Goal: Task Accomplishment & Management: Manage account settings

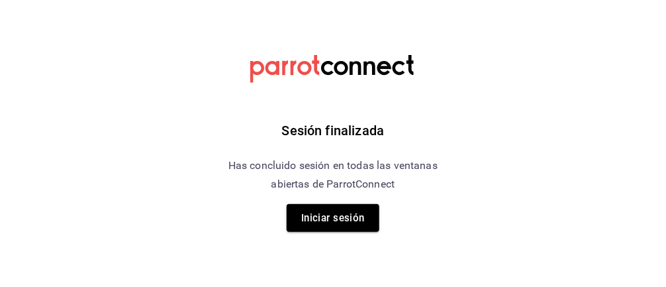
click at [345, 196] on div "Sesión finalizada Has concluido sesión en todas las ventanas abiertas de Parrot…" at bounding box center [333, 143] width 334 height 287
click at [332, 216] on button "Iniciar sesión" at bounding box center [333, 218] width 93 height 28
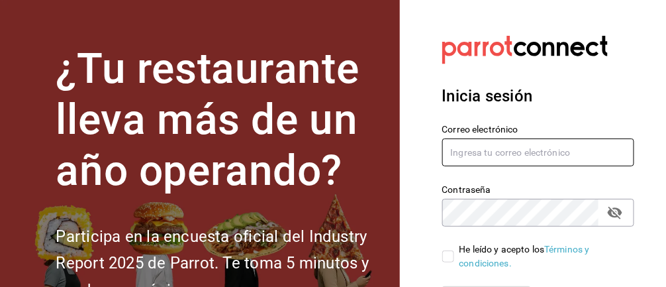
click at [465, 148] on input "text" at bounding box center [538, 152] width 193 height 28
click at [485, 148] on input "text" at bounding box center [538, 152] width 193 height 28
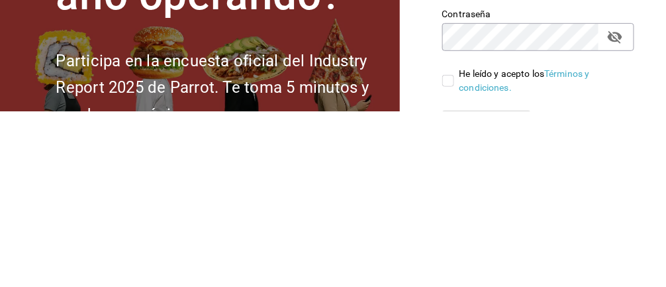
type input "monsegalindoes@outlook.com"
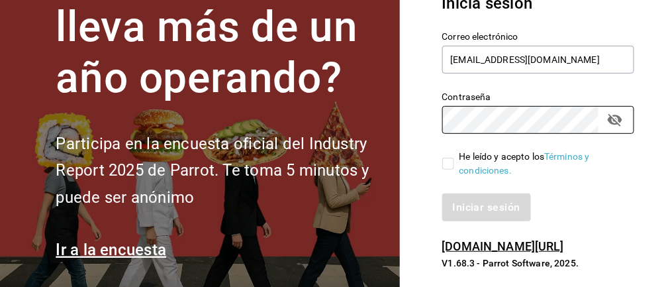
scroll to position [111, 0]
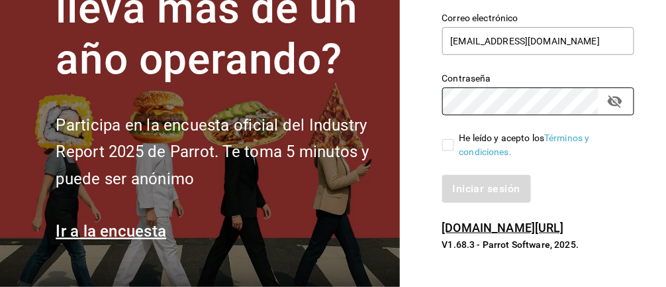
click at [446, 140] on input "He leído y acepto los Términos y condiciones." at bounding box center [448, 145] width 12 height 12
checkbox input "true"
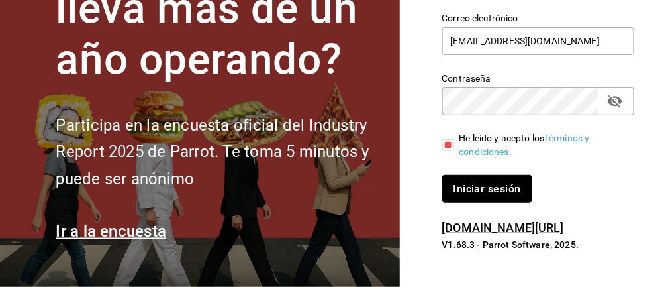
click at [493, 194] on button "Iniciar sesión" at bounding box center [487, 189] width 90 height 28
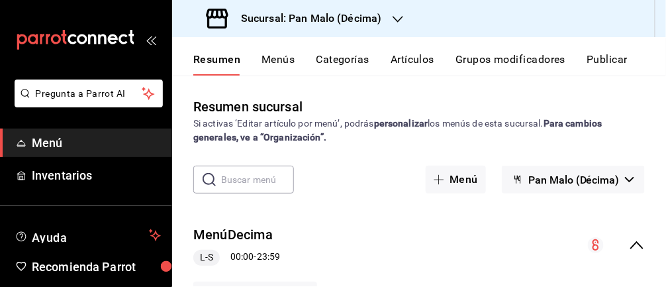
click at [118, 178] on span "Inventarios" at bounding box center [96, 175] width 129 height 18
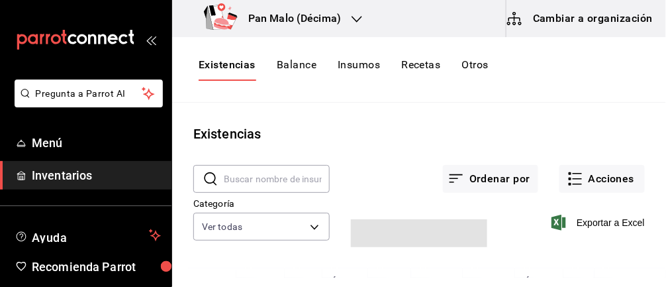
click at [593, 173] on button "Acciones" at bounding box center [601, 179] width 85 height 28
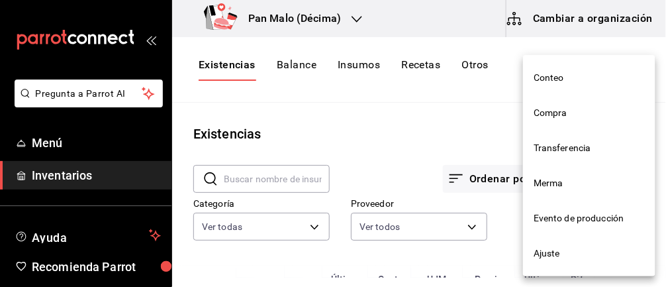
click at [572, 110] on span "Compra" at bounding box center [589, 113] width 111 height 14
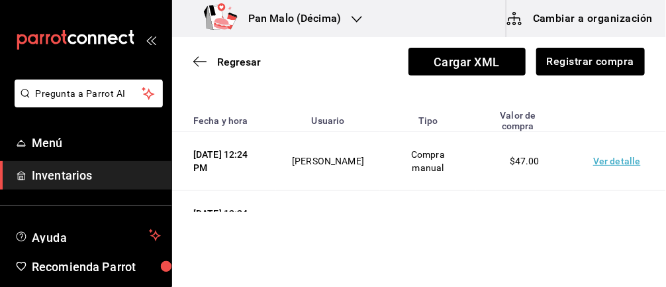
scroll to position [115, 0]
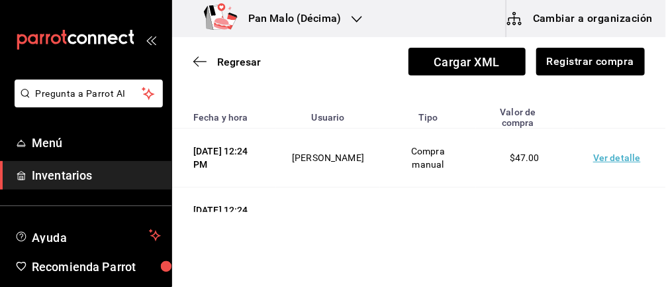
click at [612, 216] on td "Ver detalle" at bounding box center [619, 216] width 93 height 59
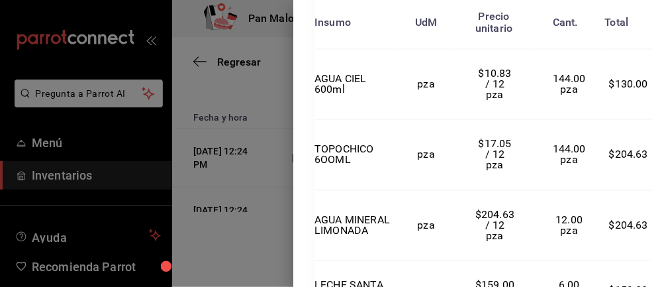
scroll to position [0, 0]
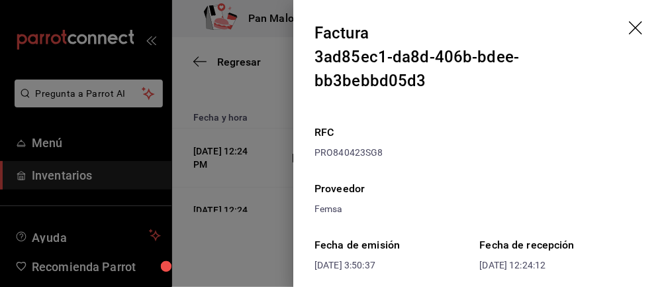
click at [635, 22] on icon "drag" at bounding box center [637, 29] width 16 height 16
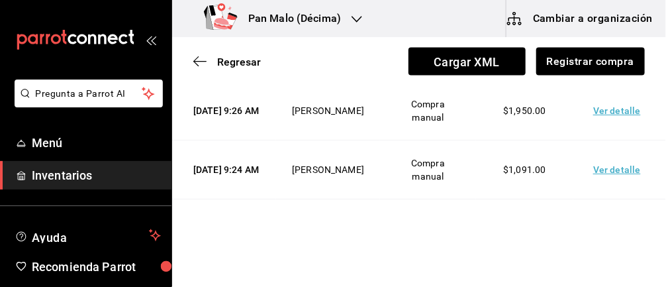
scroll to position [458, 0]
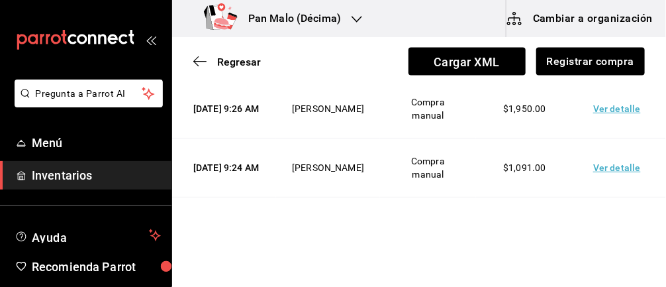
click at [620, 167] on td "Ver detalle" at bounding box center [619, 167] width 93 height 59
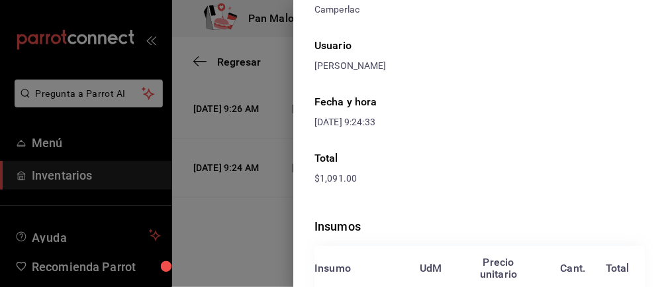
scroll to position [0, 0]
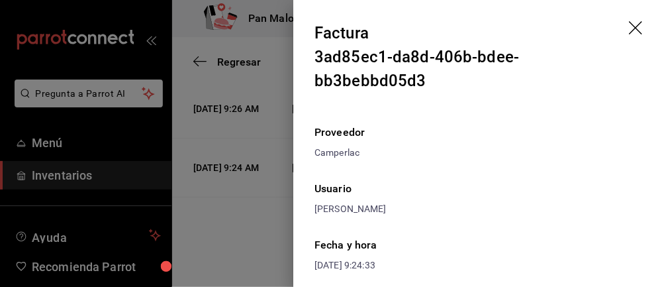
click at [640, 34] on icon "drag" at bounding box center [637, 29] width 16 height 16
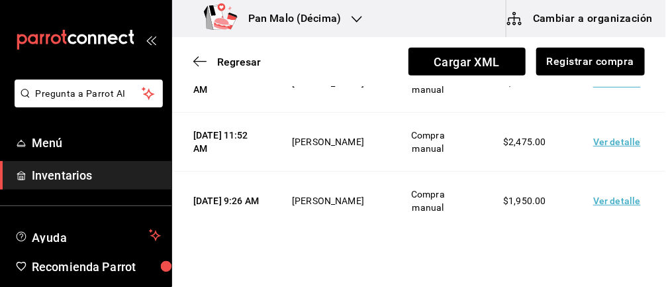
scroll to position [367, 0]
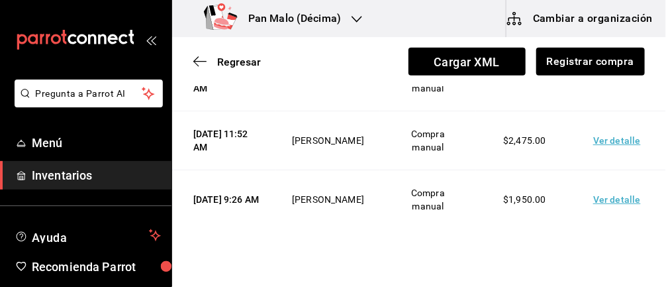
click at [608, 196] on td "Ver detalle" at bounding box center [619, 199] width 93 height 59
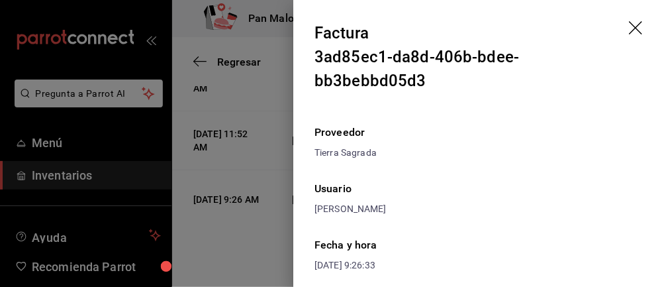
click at [638, 22] on icon "drag" at bounding box center [637, 29] width 16 height 16
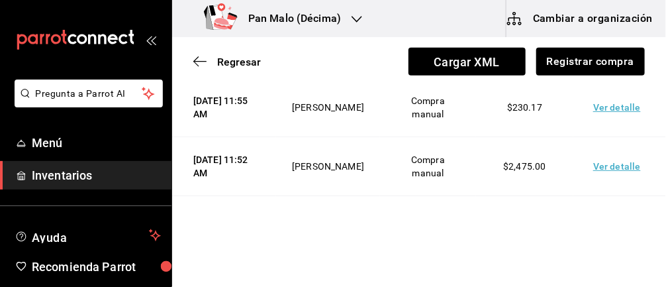
scroll to position [302, 0]
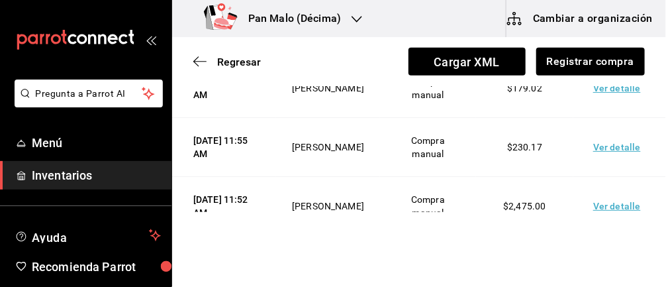
click at [616, 211] on td "Ver detalle" at bounding box center [619, 206] width 93 height 59
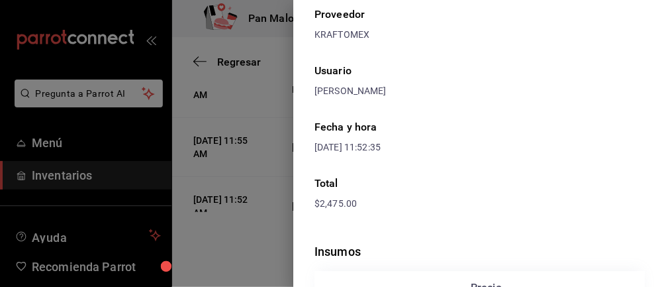
scroll to position [0, 0]
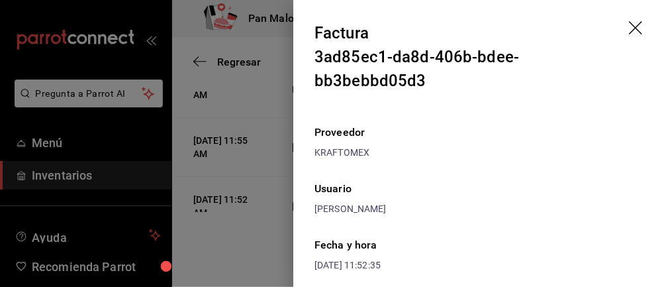
click at [636, 24] on icon "drag" at bounding box center [637, 29] width 16 height 16
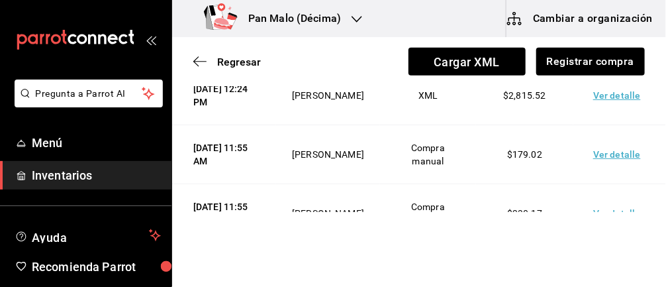
scroll to position [236, 0]
click at [611, 148] on td "Ver detalle" at bounding box center [619, 154] width 93 height 59
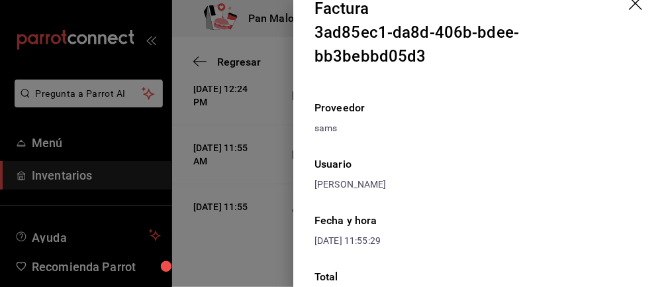
scroll to position [0, 0]
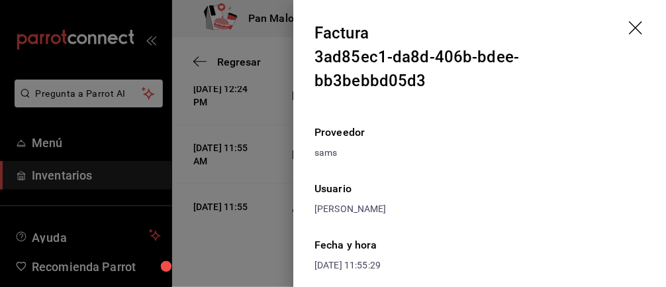
click at [640, 23] on icon "drag" at bounding box center [635, 27] width 13 height 13
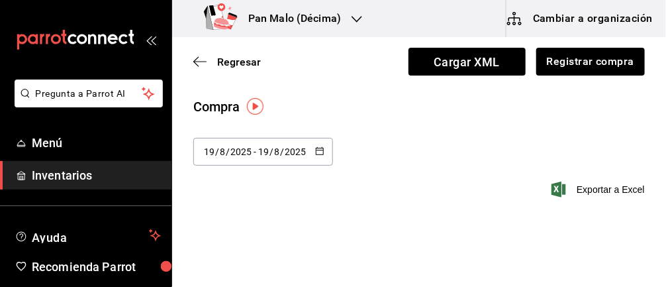
click at [195, 60] on icon "button" at bounding box center [199, 62] width 13 height 12
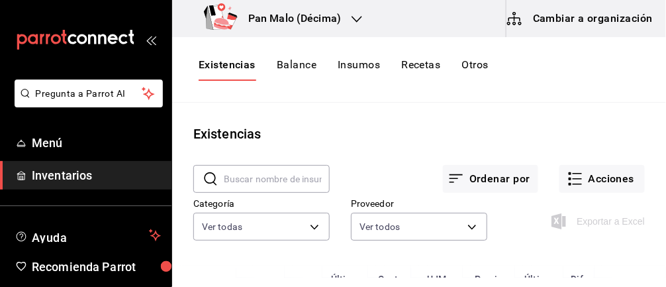
click at [444, 212] on body "Pregunta a Parrot AI Menú Inventarios Ayuda Recomienda Parrot Abril M Espinosa …" at bounding box center [333, 138] width 666 height 277
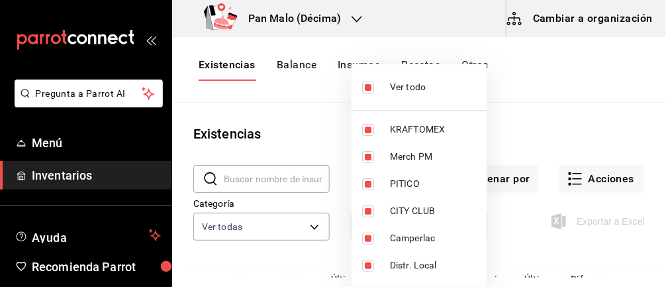
click at [586, 125] on div at bounding box center [333, 143] width 666 height 287
click at [223, 232] on div at bounding box center [333, 143] width 666 height 287
click at [535, 98] on div at bounding box center [333, 143] width 666 height 287
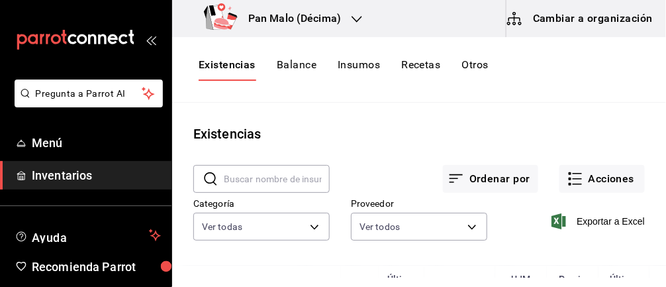
click at [561, 111] on div at bounding box center [333, 143] width 666 height 287
click at [575, 103] on div at bounding box center [333, 143] width 666 height 287
click at [565, 93] on div "Existencias Balance Insumos Recetas Otros" at bounding box center [419, 70] width 494 height 66
click at [577, 104] on main "Existencias ​ ​ Ordenar por Acciones Categoría Ver todas 57a97c15-a577-4602-bf7…" at bounding box center [419, 190] width 494 height 175
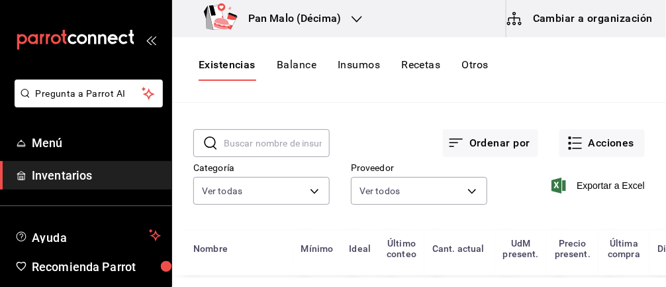
scroll to position [19, 0]
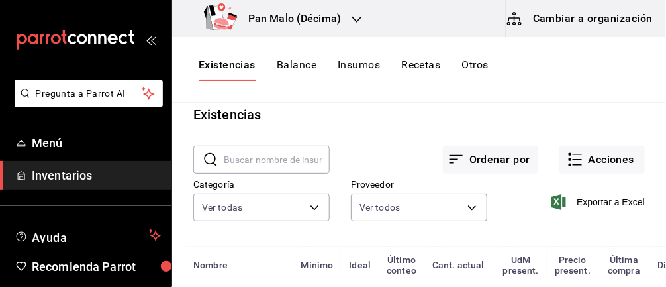
click at [311, 218] on body "Pregunta a Parrot AI Menú Inventarios Ayuda Recomienda Parrot Abril M Espinosa …" at bounding box center [333, 138] width 666 height 277
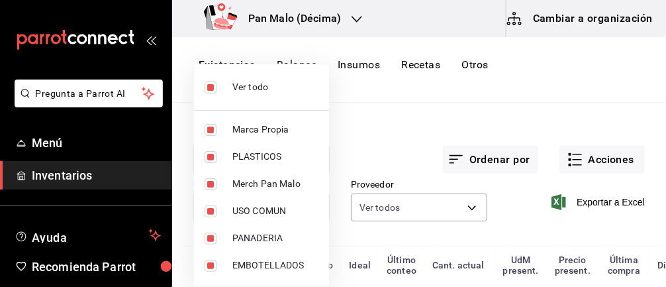
click at [205, 85] on input "checkbox" at bounding box center [211, 87] width 12 height 12
checkbox input "false"
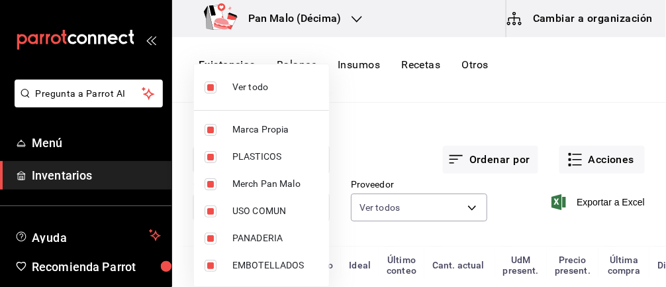
checkbox input "false"
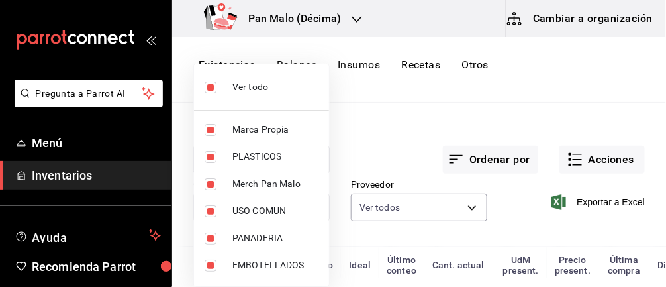
checkbox input "false"
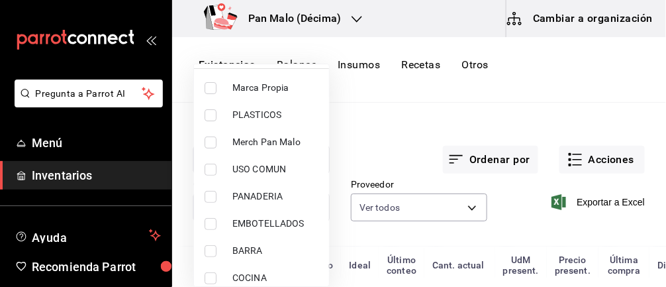
click at [207, 192] on input "checkbox" at bounding box center [211, 197] width 12 height 12
checkbox input "true"
type input "b7fa4d3f-7896-4504-b4eb-29f52eb713d6"
click at [495, 122] on div at bounding box center [333, 143] width 666 height 287
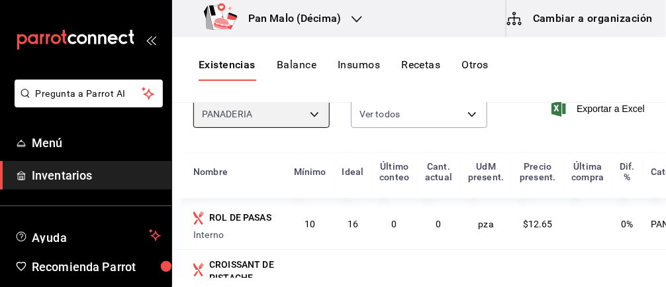
scroll to position [0, 0]
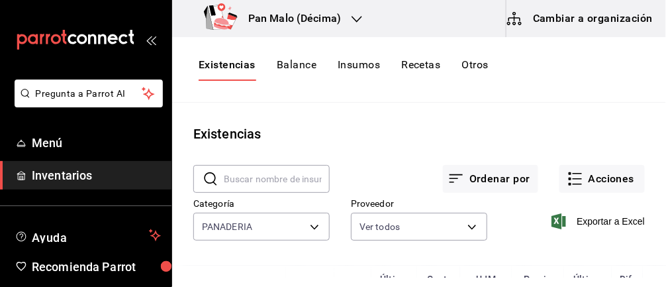
click at [344, 177] on div "Proveedor Ver todos 36340c73-94e1-4ffc-8e70-5641b5614b16,62d2566f-a3bd-4000-8dc…" at bounding box center [409, 211] width 158 height 68
click at [622, 175] on button "Acciones" at bounding box center [601, 179] width 85 height 28
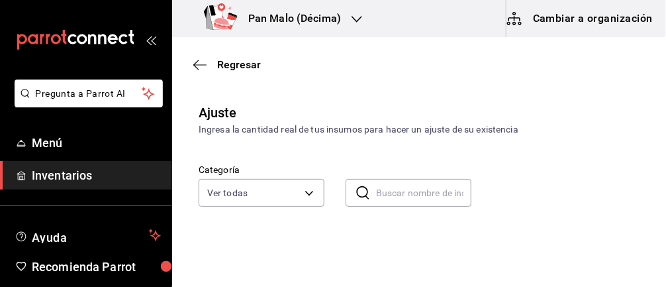
click at [297, 193] on body "Pregunta a Parrot AI Menú Inventarios Ayuda Recomienda Parrot [PERSON_NAME] Sug…" at bounding box center [333, 106] width 666 height 212
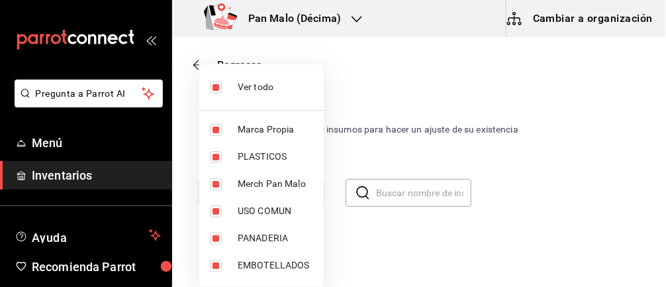
click at [212, 87] on input "checkbox" at bounding box center [216, 87] width 12 height 12
checkbox input "false"
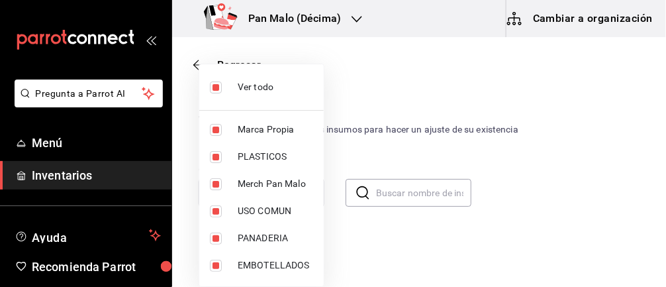
checkbox input "false"
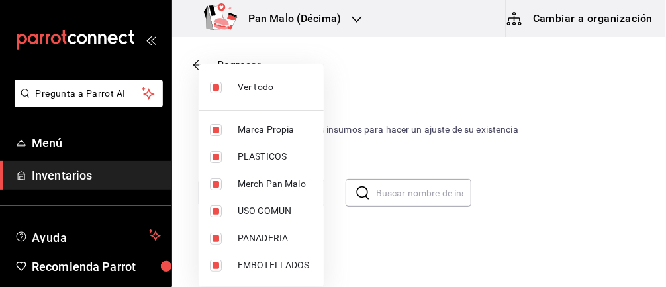
checkbox input "false"
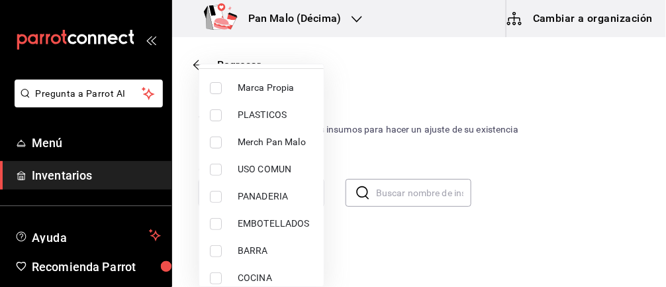
click at [218, 197] on input "checkbox" at bounding box center [216, 197] width 12 height 12
checkbox input "true"
type input "b7fa4d3f-7896-4504-b4eb-29f52eb713d6"
click at [444, 147] on div at bounding box center [333, 143] width 666 height 287
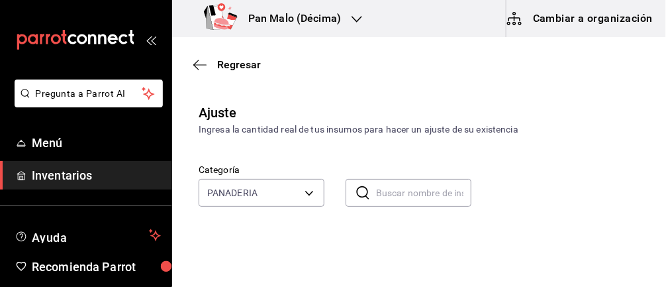
click at [515, 154] on div "Ver todo Marca Propia PLASTICOS Merch Pan Malo USO COMUN PANADERIA EMBOTELLADOS…" at bounding box center [333, 143] width 666 height 287
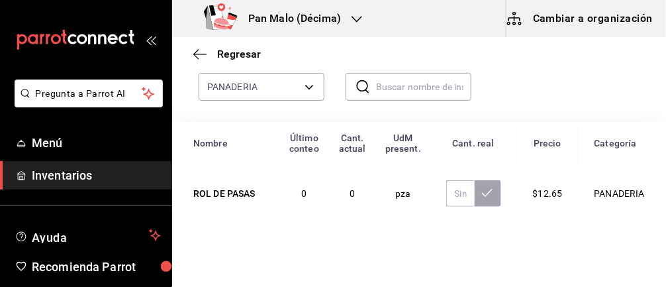
scroll to position [0, 0]
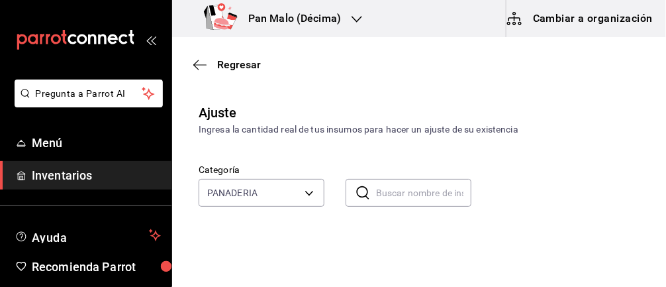
click at [258, 183] on body "Pregunta a Parrot AI Menú Inventarios Ayuda Recomienda Parrot Abril M Espinosa …" at bounding box center [333, 106] width 666 height 212
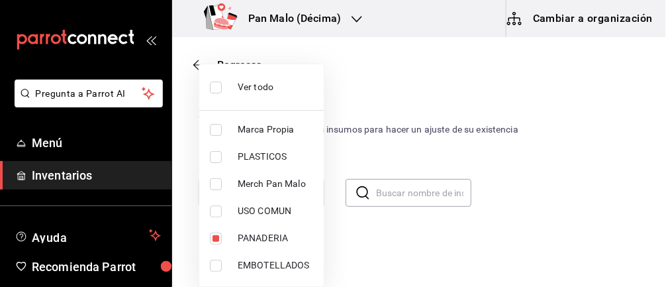
click at [211, 91] on input "checkbox" at bounding box center [216, 87] width 12 height 12
checkbox input "true"
type input "57a97c15-a577-4602-bf7e-77eca11ca1d4,845d24ca-60dd-4e7e-b3c9-ca2702778d83,d2582…"
checkbox input "true"
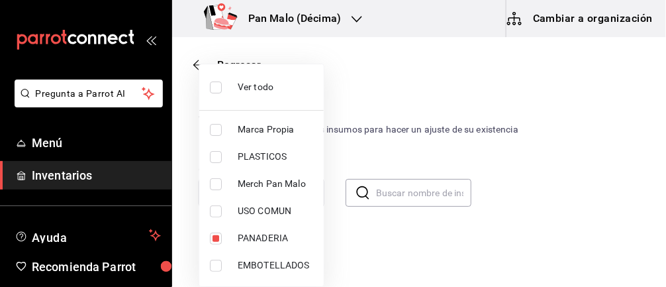
checkbox input "true"
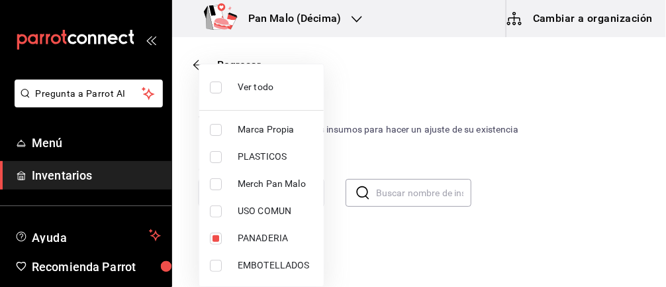
checkbox input "true"
click at [211, 83] on input "checkbox" at bounding box center [216, 87] width 12 height 12
checkbox input "false"
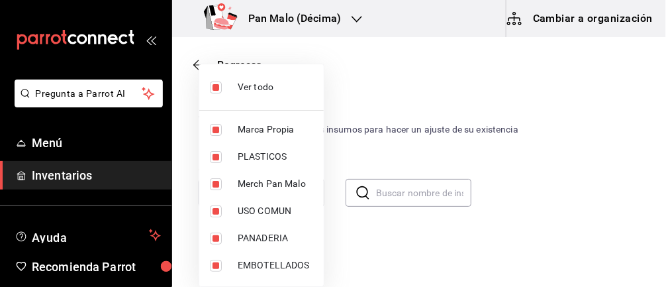
checkbox input "false"
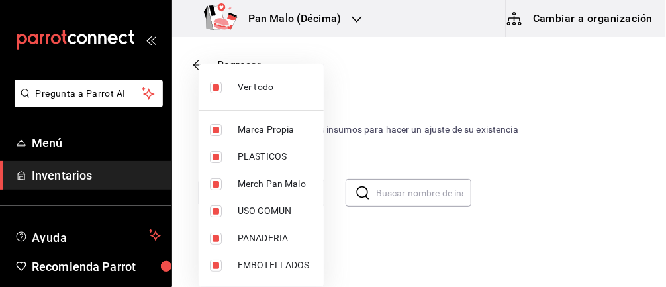
checkbox input "false"
click at [205, 240] on li "PANADERIA" at bounding box center [261, 237] width 124 height 27
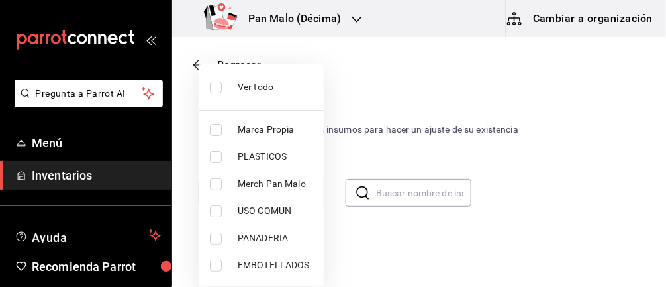
type input "b7fa4d3f-7896-4504-b4eb-29f52eb713d6"
checkbox input "true"
click at [585, 197] on div at bounding box center [333, 143] width 666 height 287
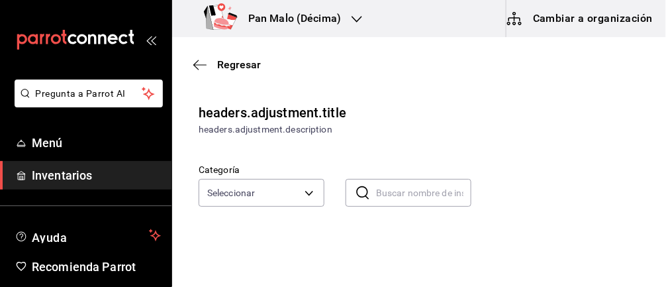
type input "57a97c15-a577-4602-bf7e-77eca11ca1d4,845d24ca-60dd-4e7e-b3c9-ca2702778d83,d2582…"
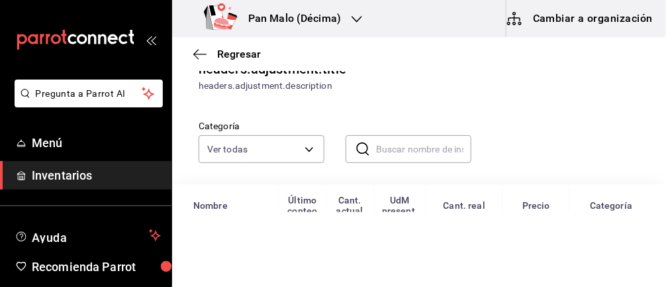
click at [220, 148] on body "Pregunta a Parrot AI Menú Inventarios Ayuda Recomienda Parrot Abril M Espinosa …" at bounding box center [333, 106] width 666 height 212
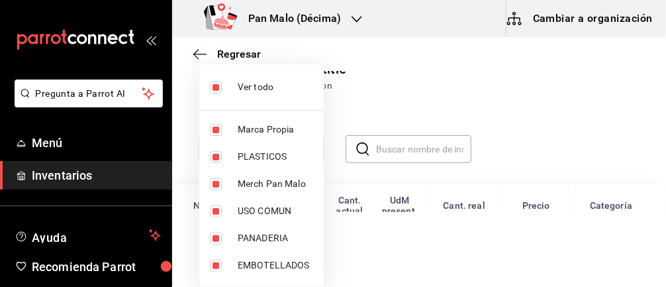
click at [210, 81] on input "checkbox" at bounding box center [216, 87] width 12 height 12
checkbox input "false"
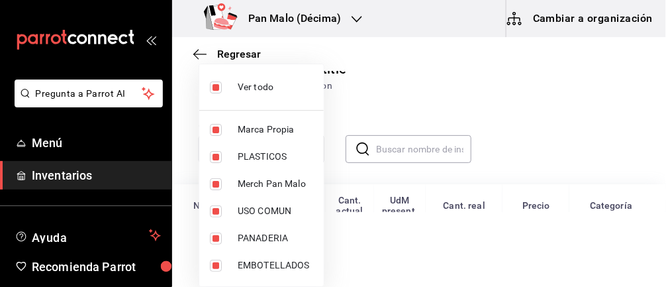
checkbox input "false"
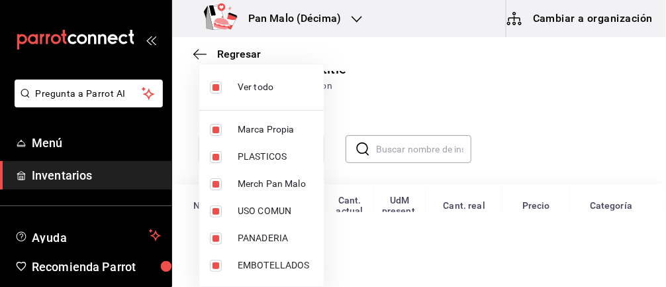
checkbox input "false"
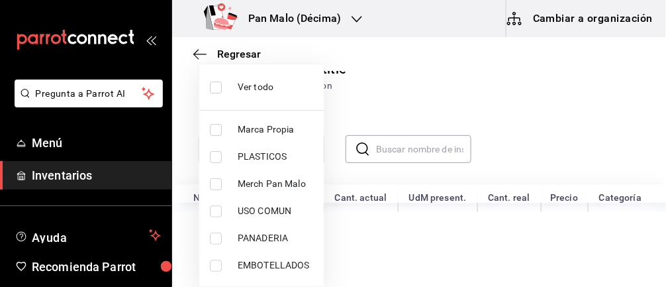
click at [212, 222] on li "USO COMUN" at bounding box center [261, 210] width 124 height 27
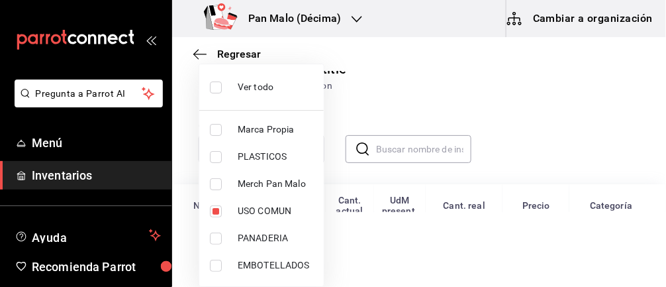
type input "b487d5ec-9a72-45d0-bbdf-ace0a58857df"
checkbox input "true"
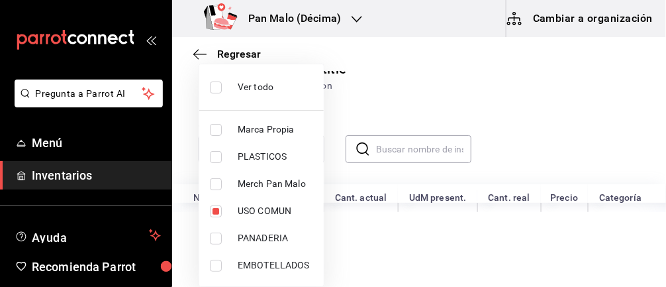
click at [212, 242] on input "checkbox" at bounding box center [216, 238] width 12 height 12
checkbox input "true"
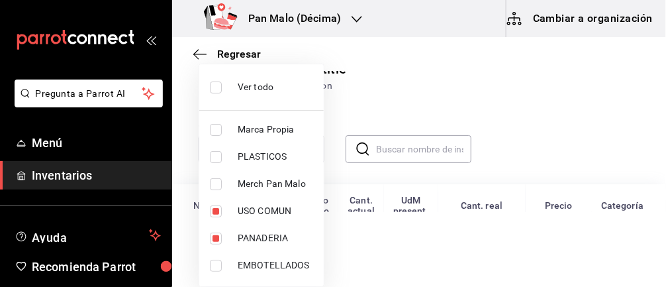
type input "b487d5ec-9a72-45d0-bbdf-ace0a58857df,b7fa4d3f-7896-4504-b4eb-29f52eb713d6"
click at [212, 207] on input "checkbox" at bounding box center [216, 211] width 12 height 12
checkbox input "false"
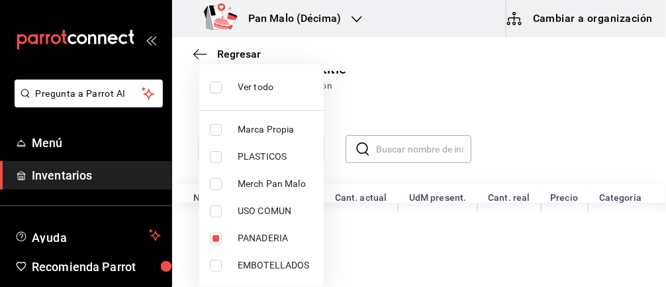
type input "b7fa4d3f-7896-4504-b4eb-29f52eb713d6"
click at [573, 126] on div at bounding box center [333, 143] width 666 height 287
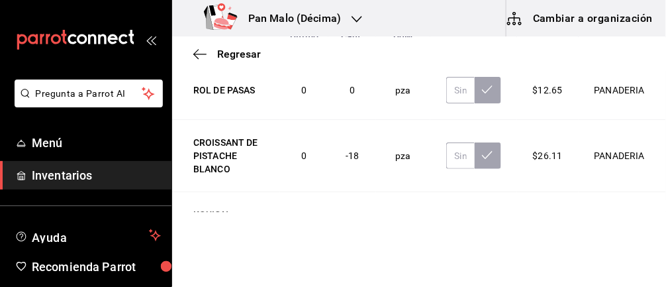
scroll to position [0, 0]
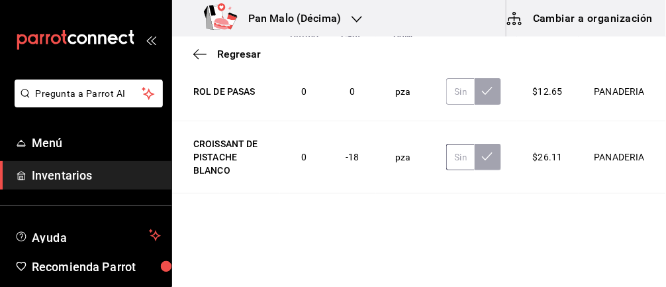
click at [467, 154] on input "text" at bounding box center [460, 157] width 28 height 26
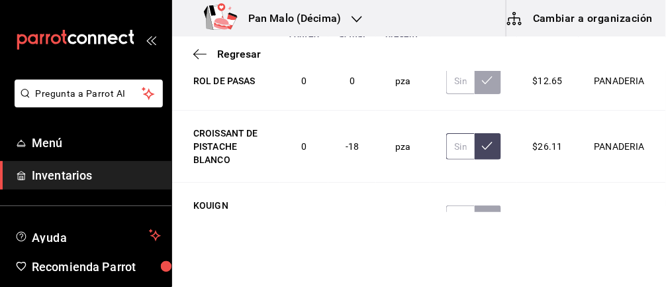
scroll to position [218, 0]
click at [456, 144] on input "text" at bounding box center [460, 147] width 28 height 26
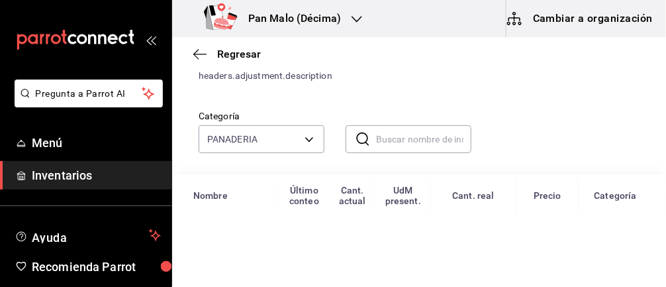
scroll to position [0, 0]
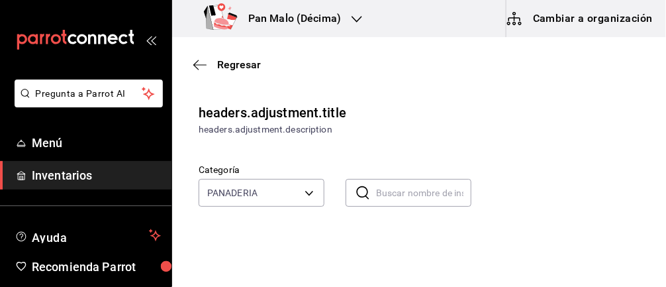
click at [198, 63] on icon "button" at bounding box center [199, 65] width 13 height 12
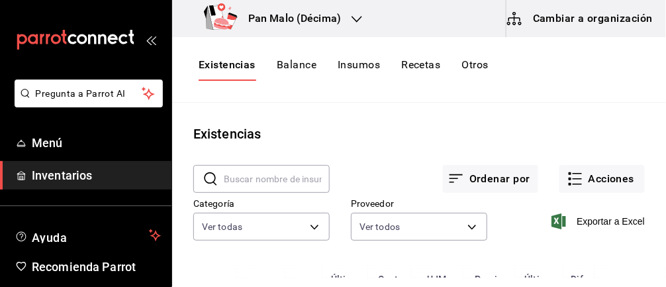
click at [309, 220] on body "Pregunta a Parrot AI Menú Inventarios Ayuda Recomienda Parrot [PERSON_NAME] Sug…" at bounding box center [333, 138] width 666 height 277
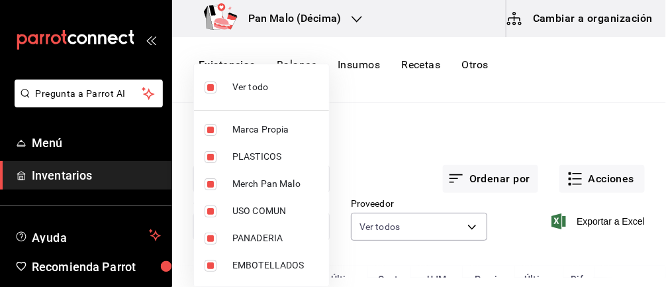
scroll to position [105, 0]
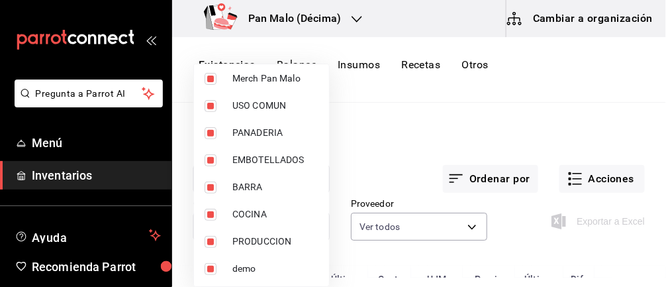
click at [429, 173] on div at bounding box center [333, 143] width 666 height 287
click at [454, 137] on div at bounding box center [333, 143] width 666 height 287
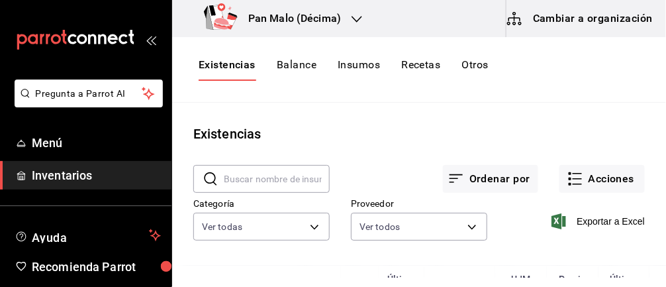
click at [593, 175] on button "Acciones" at bounding box center [601, 179] width 85 height 28
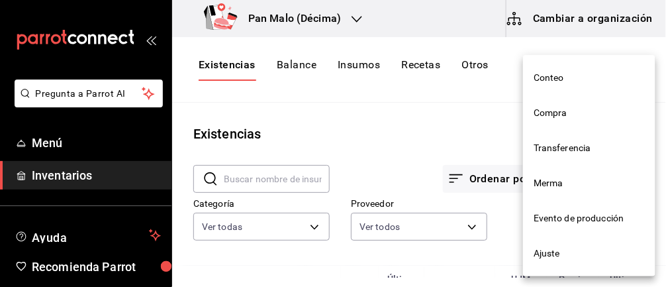
click at [600, 249] on span "Ajuste" at bounding box center [589, 253] width 111 height 14
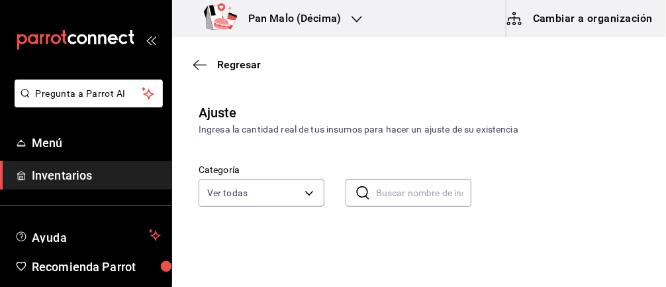
scroll to position [70, 0]
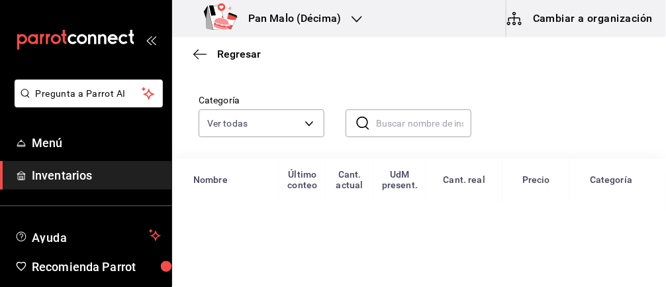
click at [300, 124] on body "Pregunta a Parrot AI Menú Inventarios Ayuda Recomienda Parrot [PERSON_NAME] Sug…" at bounding box center [333, 106] width 666 height 212
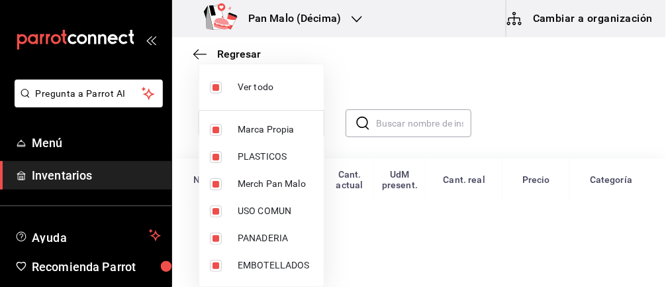
click at [261, 88] on span "Ver todo" at bounding box center [275, 87] width 75 height 14
checkbox input "false"
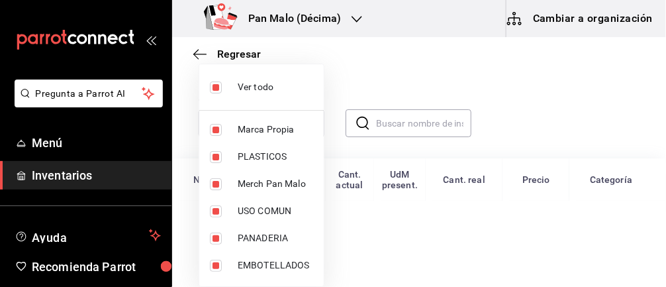
checkbox input "false"
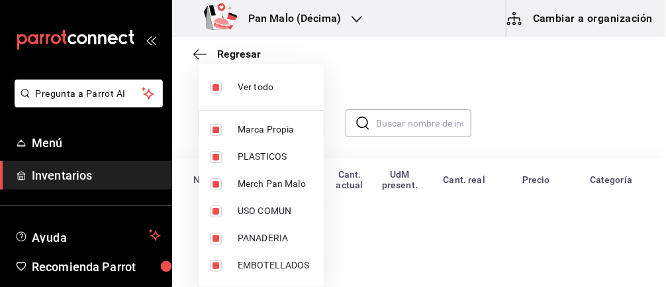
checkbox input "false"
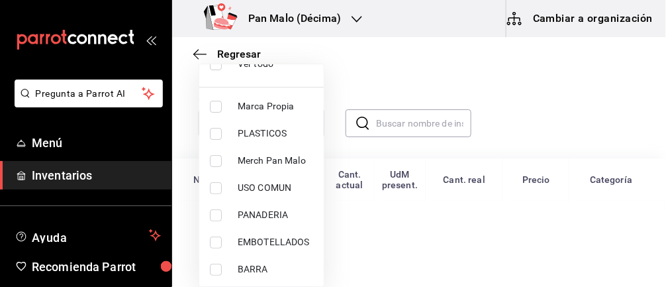
scroll to position [24, 0]
click at [269, 208] on span "PANADERIA" at bounding box center [275, 214] width 75 height 14
type input "b7fa4d3f-7896-4504-b4eb-29f52eb713d6"
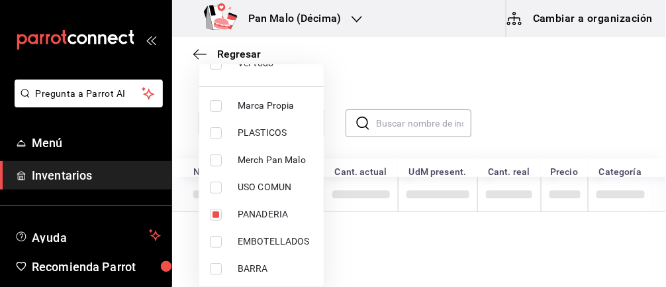
click at [215, 216] on input "checkbox" at bounding box center [216, 215] width 12 height 12
checkbox input "false"
click at [220, 218] on input "checkbox" at bounding box center [216, 215] width 12 height 12
checkbox input "true"
type input "b7fa4d3f-7896-4504-b4eb-29f52eb713d6"
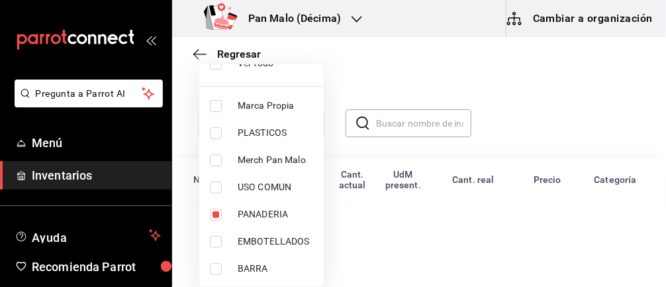
click at [624, 118] on div at bounding box center [333, 143] width 666 height 287
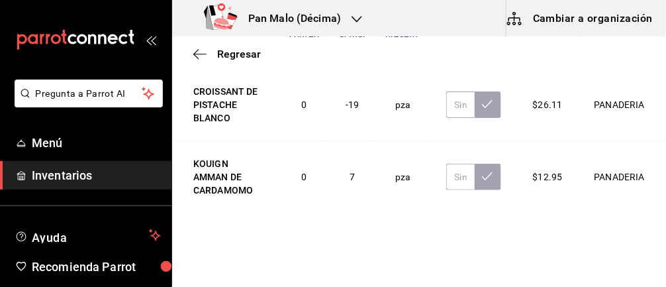
scroll to position [54, 0]
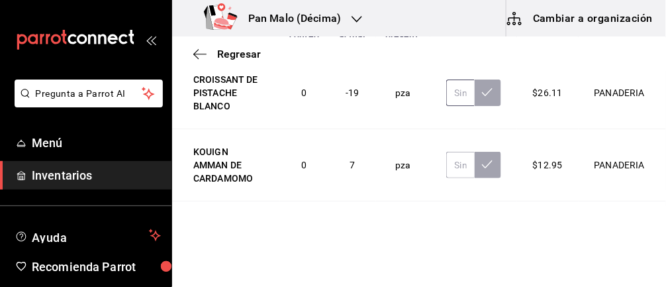
click at [465, 88] on input "text" at bounding box center [460, 92] width 28 height 26
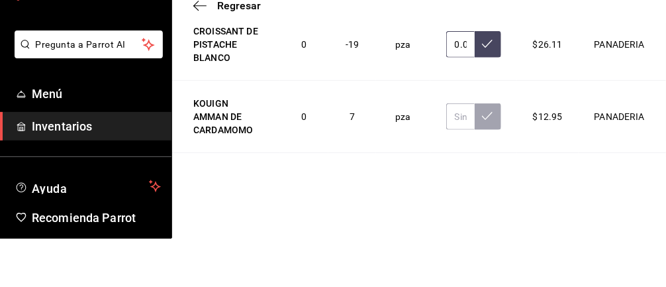
type input "0.00"
click at [494, 83] on button at bounding box center [488, 92] width 26 height 26
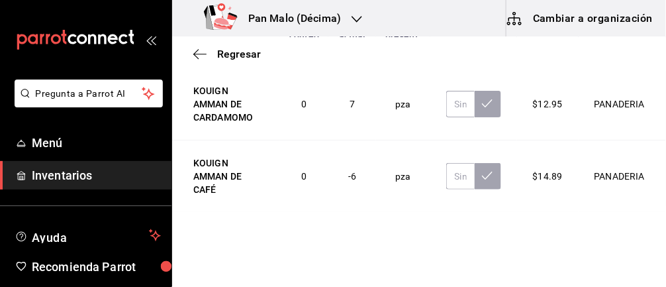
scroll to position [115, 0]
click at [454, 105] on input "text" at bounding box center [460, 103] width 28 height 26
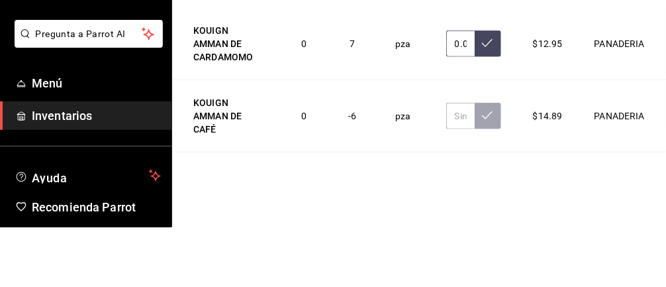
type input "0.00"
click at [487, 97] on icon at bounding box center [487, 102] width 11 height 11
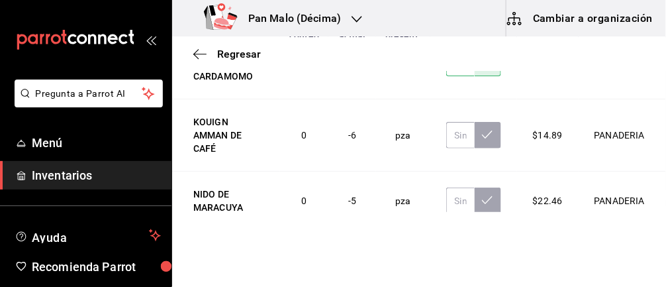
scroll to position [187, 0]
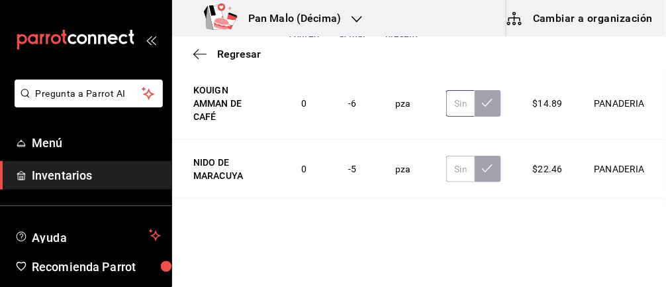
click at [459, 105] on input "text" at bounding box center [460, 103] width 28 height 26
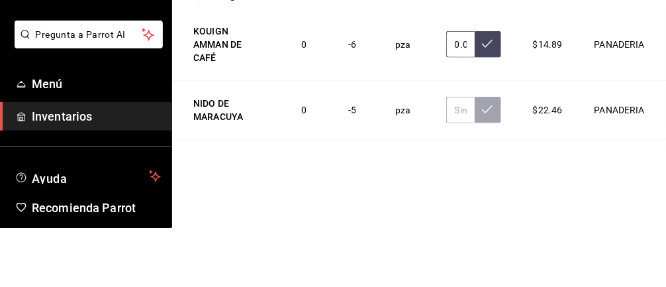
type input "0.00"
click at [489, 106] on button at bounding box center [488, 103] width 26 height 26
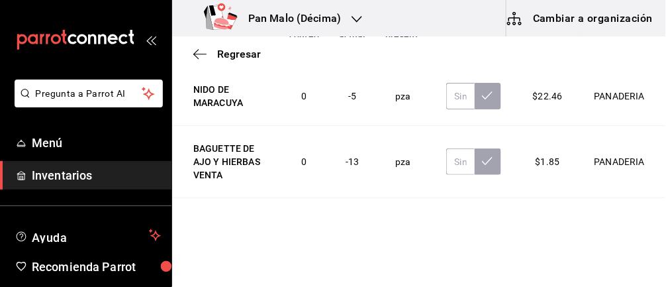
scroll to position [261, 0]
click at [458, 99] on input "text" at bounding box center [460, 95] width 28 height 26
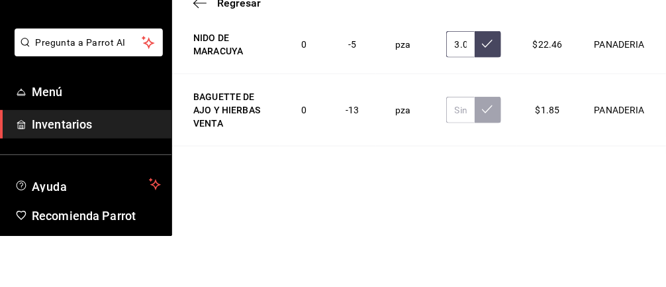
type input "3.00"
click at [483, 99] on button at bounding box center [488, 95] width 26 height 26
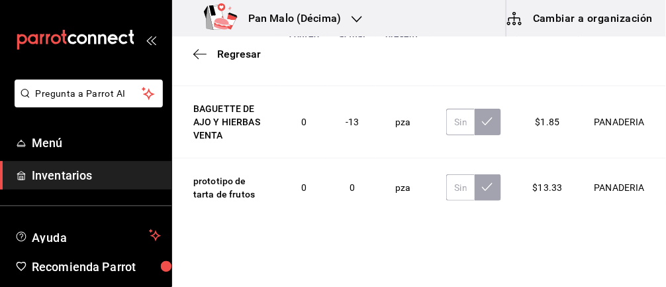
scroll to position [301, 0]
click at [459, 125] on input "text" at bounding box center [460, 121] width 28 height 26
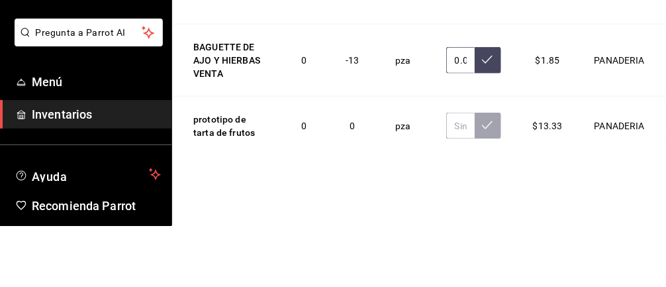
type input "0.00"
click at [479, 116] on button at bounding box center [488, 121] width 26 height 26
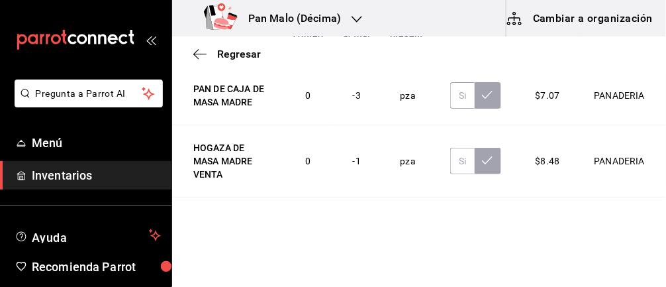
scroll to position [499, 0]
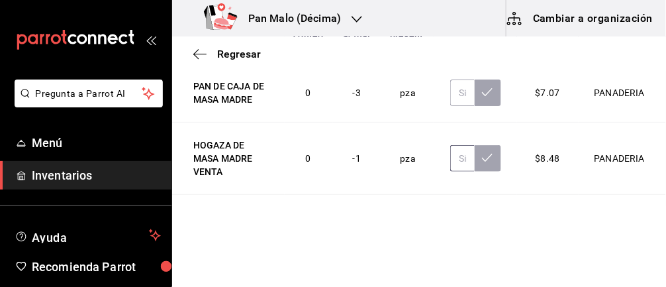
click at [465, 160] on input "text" at bounding box center [462, 158] width 24 height 26
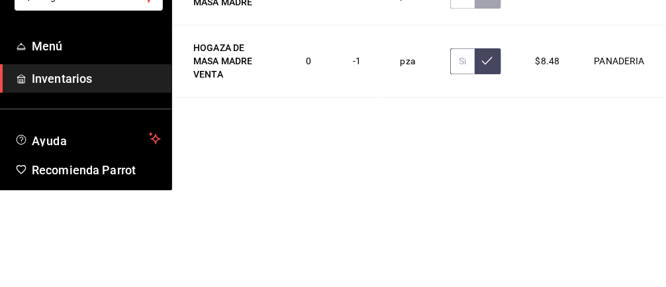
type input "1.00"
type input "0.00"
click at [481, 156] on button at bounding box center [488, 158] width 26 height 26
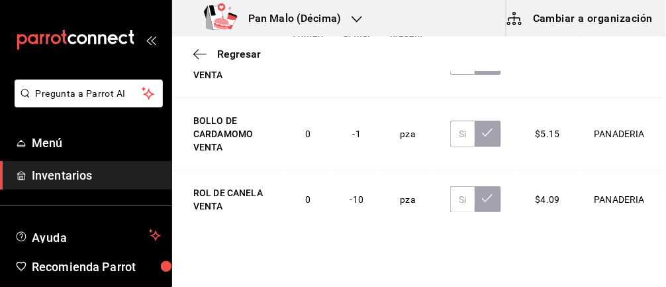
scroll to position [1005, 0]
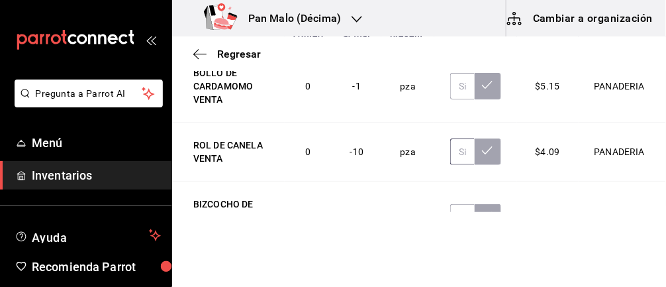
click at [458, 152] on input "text" at bounding box center [462, 151] width 24 height 26
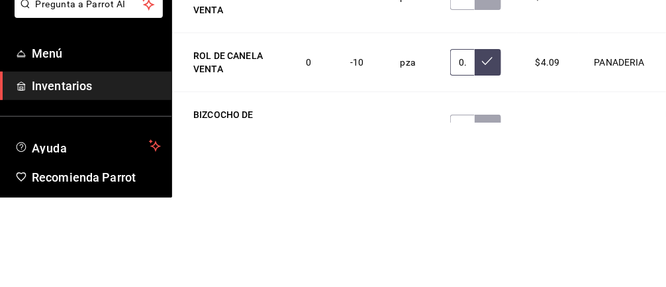
type input "0.00"
click at [479, 144] on button at bounding box center [488, 151] width 26 height 26
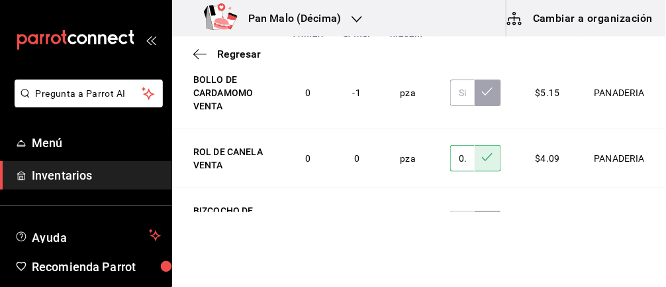
scroll to position [996, 0]
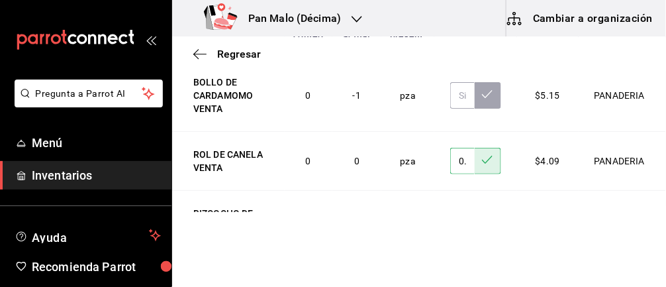
click at [460, 224] on input "text" at bounding box center [462, 226] width 24 height 26
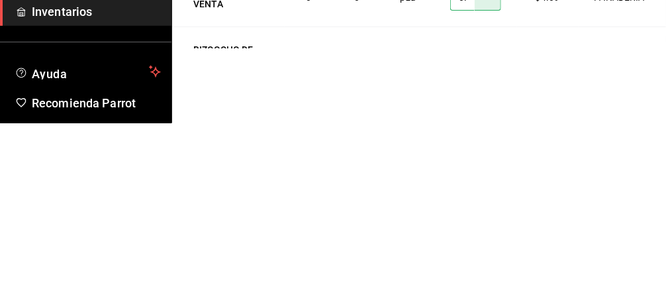
click at [474, 213] on input "0.00" at bounding box center [462, 226] width 24 height 26
type input "0.00"
click at [485, 229] on button at bounding box center [488, 226] width 26 height 26
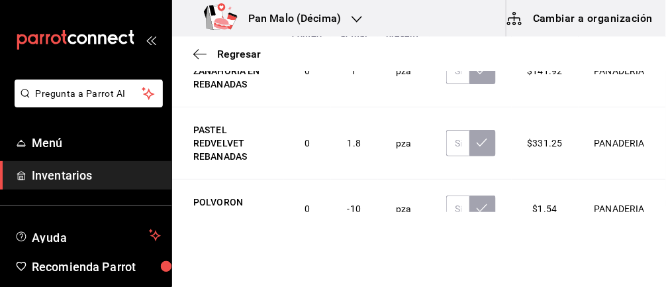
scroll to position [2135, 0]
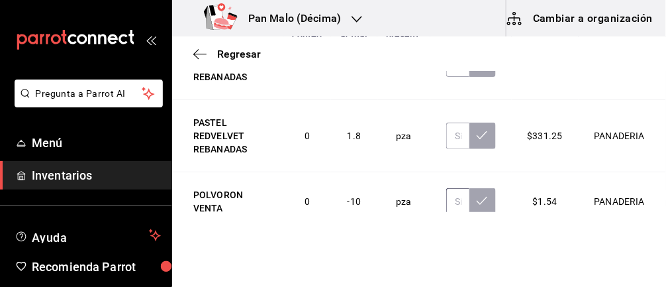
click at [459, 197] on input "text" at bounding box center [457, 201] width 23 height 26
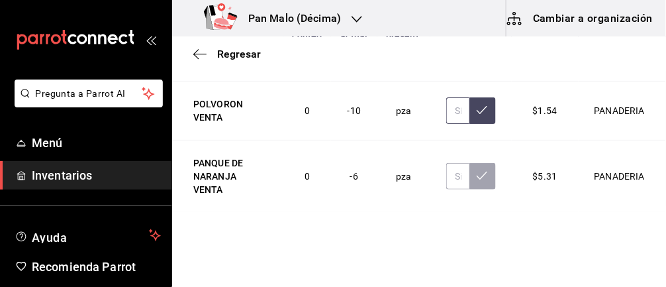
scroll to position [2225, 0]
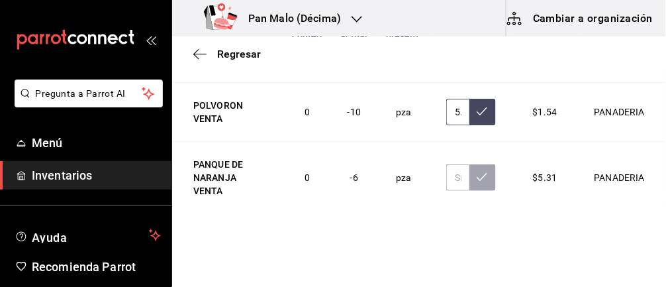
type input "5.00"
click at [485, 109] on icon at bounding box center [482, 111] width 11 height 11
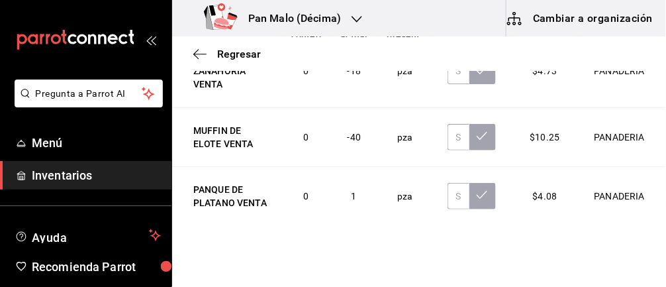
scroll to position [2478, 0]
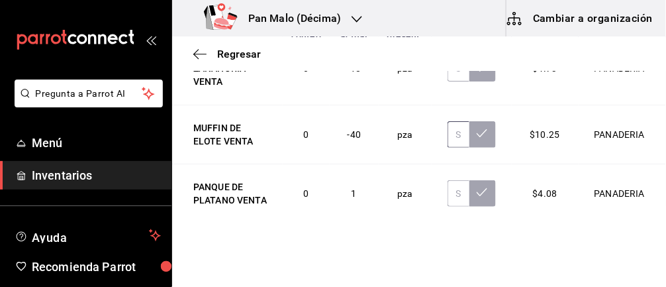
click at [456, 124] on input "text" at bounding box center [459, 134] width 22 height 26
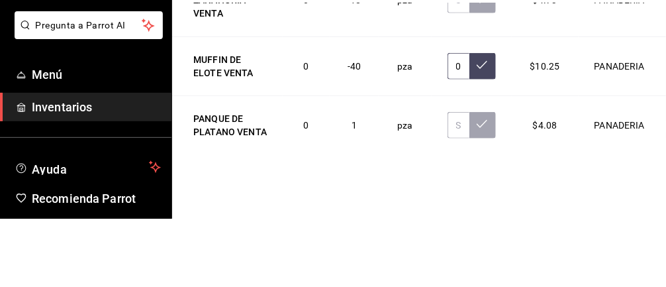
type input "0.00"
click at [490, 130] on button at bounding box center [482, 134] width 26 height 26
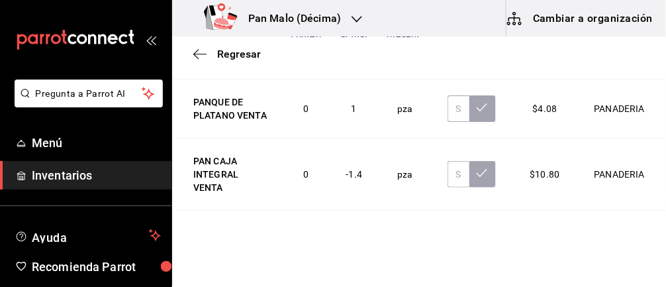
scroll to position [2564, 0]
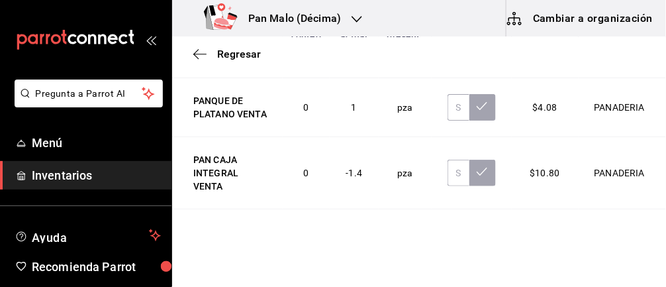
click at [471, 166] on button at bounding box center [482, 173] width 26 height 26
click at [471, 169] on button at bounding box center [482, 173] width 26 height 26
click at [448, 168] on input "text" at bounding box center [459, 173] width 22 height 26
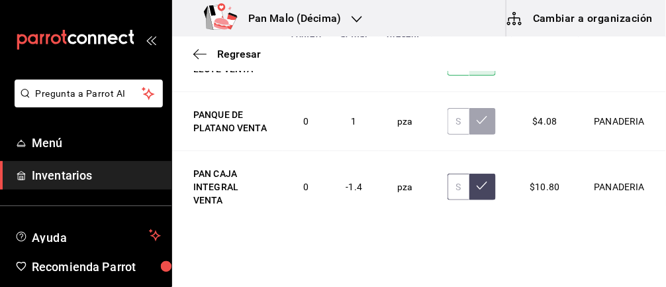
scroll to position [2536, 0]
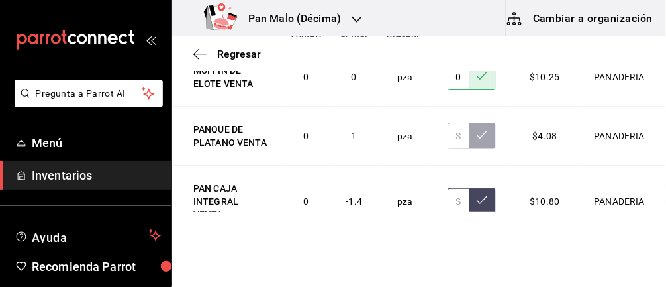
click at [456, 191] on input "text" at bounding box center [459, 201] width 22 height 26
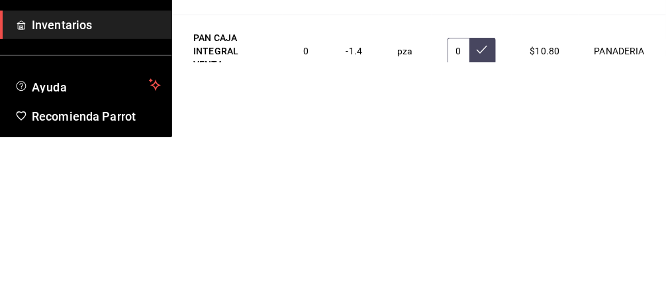
type input "0.00"
click at [487, 195] on icon at bounding box center [482, 200] width 11 height 11
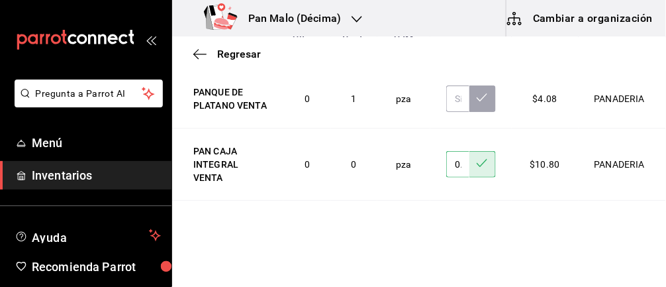
scroll to position [218, 0]
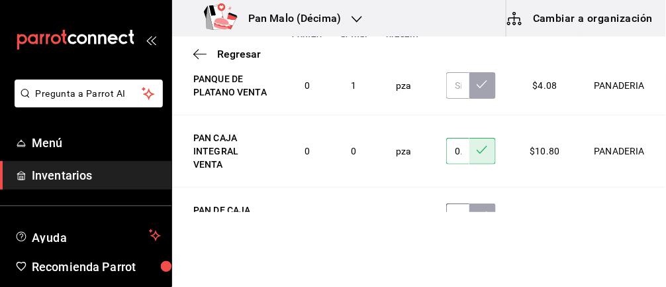
click at [448, 203] on input "text" at bounding box center [457, 216] width 23 height 26
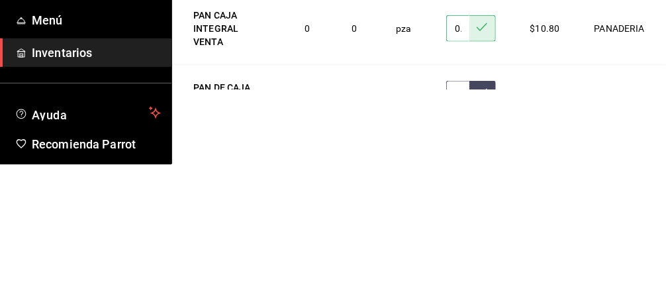
type input "0.00"
click at [478, 210] on icon at bounding box center [482, 215] width 11 height 11
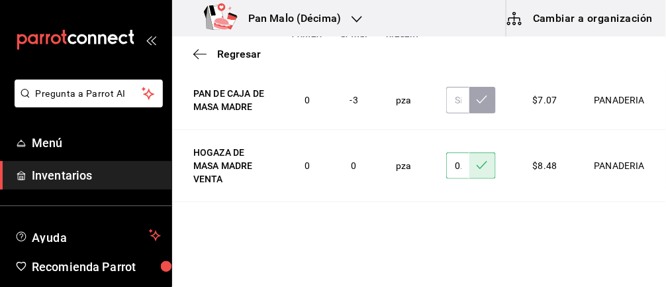
scroll to position [493, 0]
click at [454, 91] on input "text" at bounding box center [457, 99] width 23 height 26
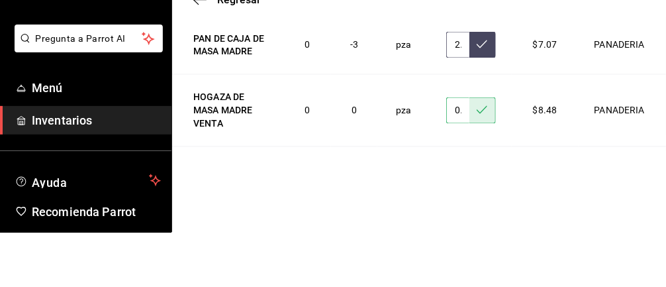
type input "2.00"
click at [484, 98] on icon at bounding box center [482, 98] width 11 height 11
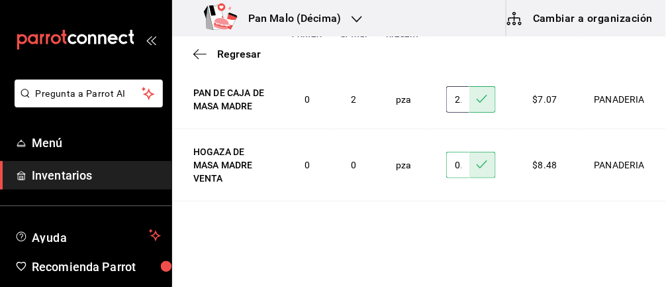
click at [458, 101] on input "2.00" at bounding box center [457, 99] width 23 height 26
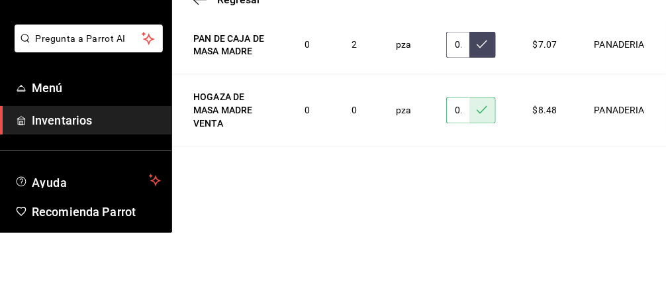
type input "0.00"
click at [485, 93] on icon at bounding box center [482, 98] width 11 height 11
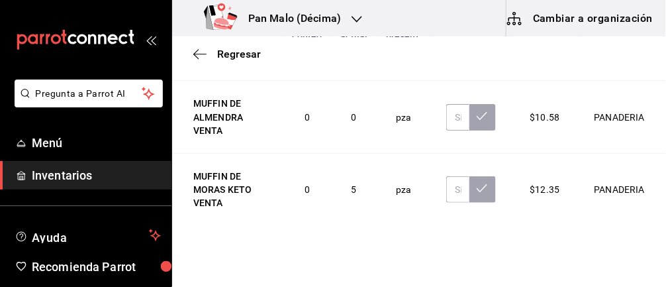
scroll to position [834, 0]
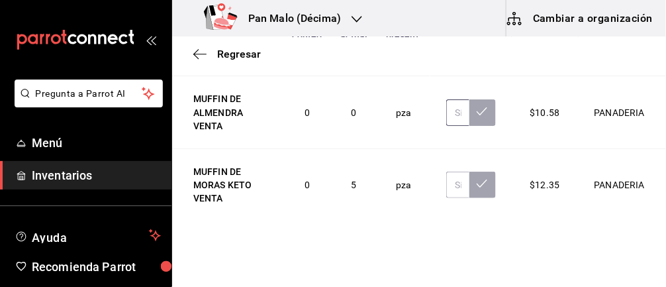
click at [456, 111] on input "text" at bounding box center [457, 112] width 23 height 26
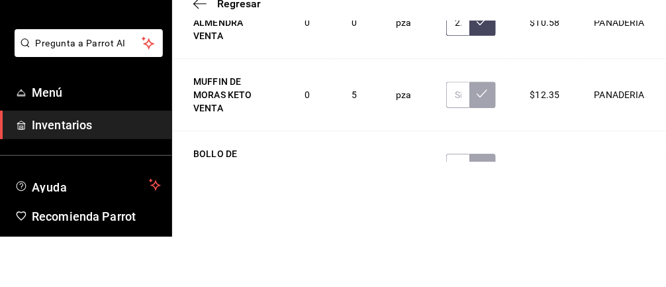
scroll to position [873, 0]
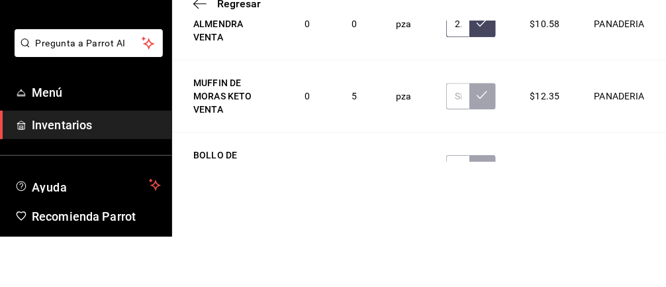
type input "2.00"
click at [485, 79] on button at bounding box center [482, 74] width 26 height 26
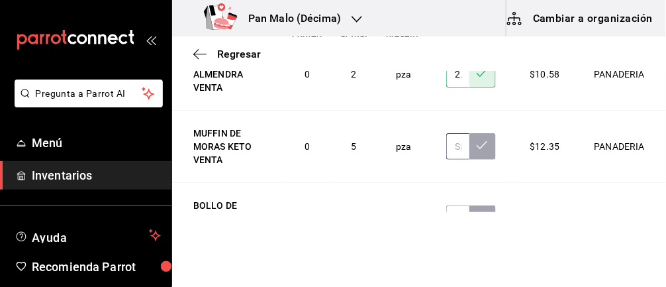
click at [459, 144] on input "text" at bounding box center [457, 146] width 23 height 26
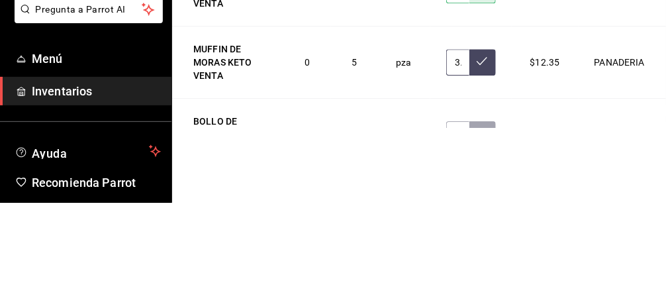
type input "3.00"
click at [485, 142] on icon at bounding box center [482, 145] width 11 height 8
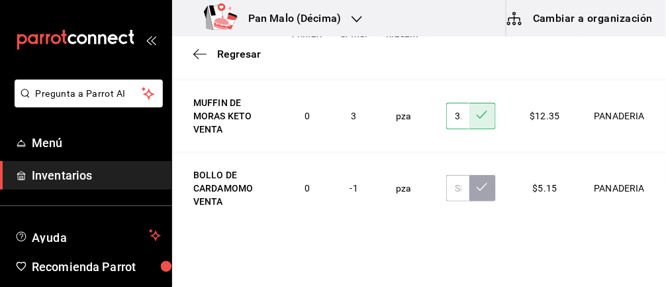
scroll to position [915, 0]
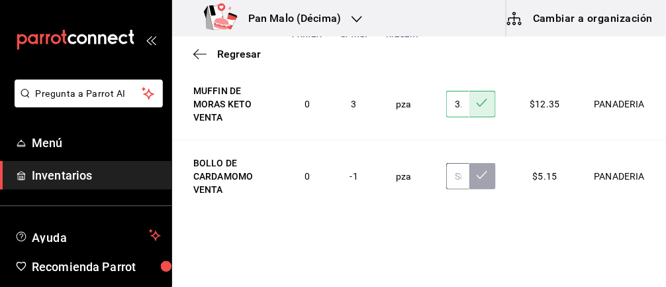
click at [454, 183] on input "text" at bounding box center [457, 176] width 23 height 26
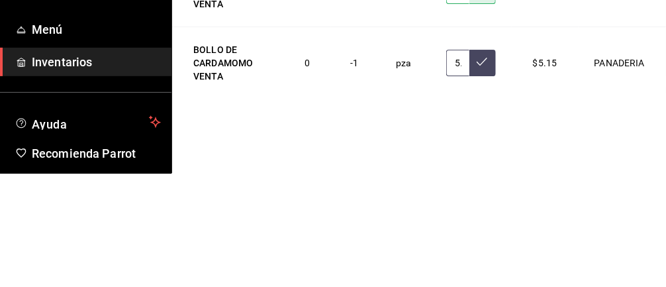
type input "5.00"
click at [491, 173] on button at bounding box center [482, 176] width 26 height 26
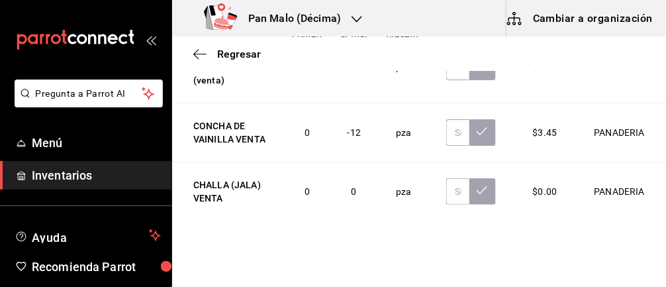
scroll to position [1228, 0]
click at [460, 130] on input "text" at bounding box center [457, 132] width 23 height 26
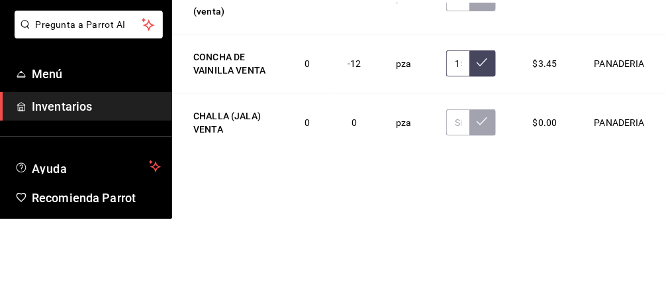
scroll to position [0, 3]
type input "15.00"
click at [491, 125] on button at bounding box center [482, 132] width 26 height 26
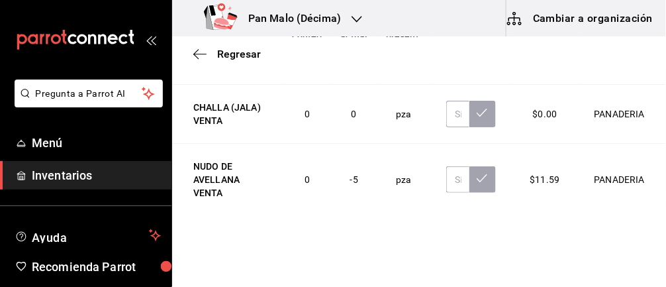
scroll to position [1306, 0]
click at [458, 177] on input "text" at bounding box center [457, 179] width 23 height 26
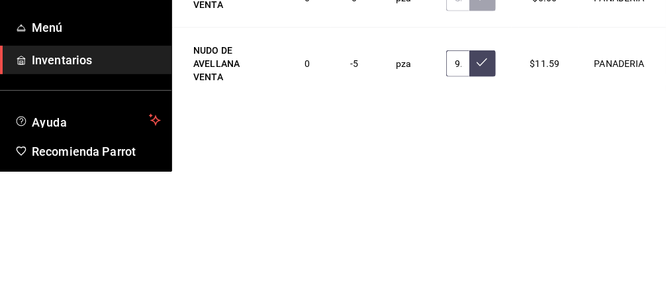
type input "9.00"
click at [486, 181] on button at bounding box center [482, 179] width 26 height 26
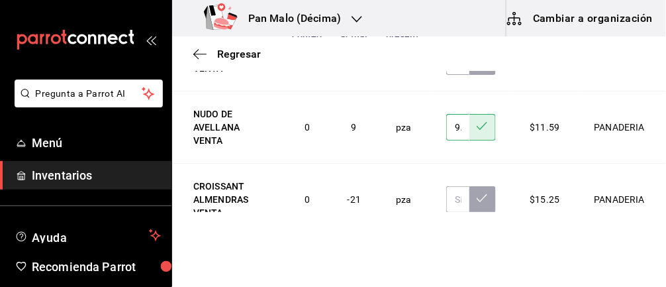
scroll to position [1363, 0]
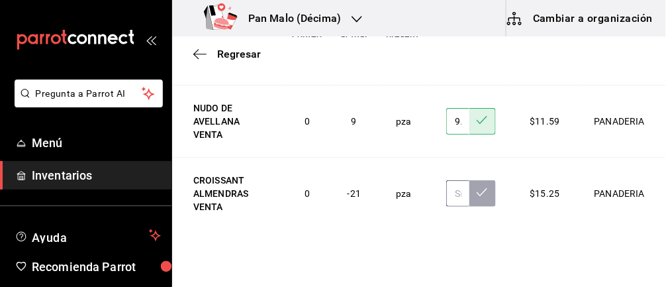
click at [459, 189] on input "text" at bounding box center [457, 193] width 23 height 26
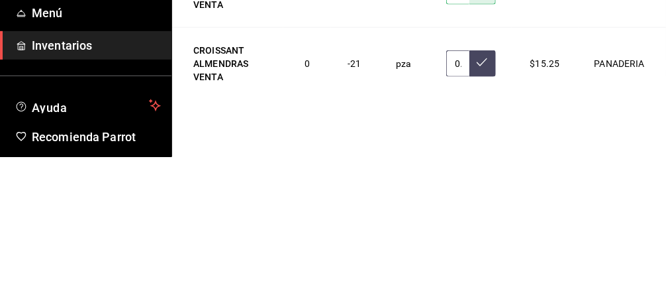
type input "0.00"
click at [476, 188] on button at bounding box center [482, 193] width 26 height 26
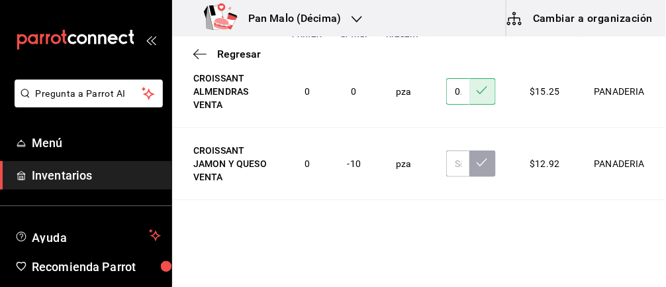
scroll to position [1466, 0]
click at [455, 154] on input "text" at bounding box center [457, 163] width 23 height 26
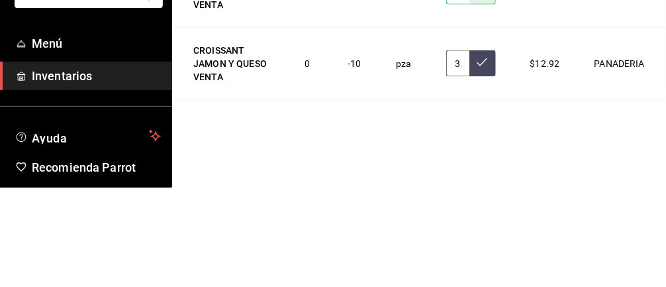
type input "3.00"
click at [483, 158] on icon at bounding box center [482, 161] width 11 height 11
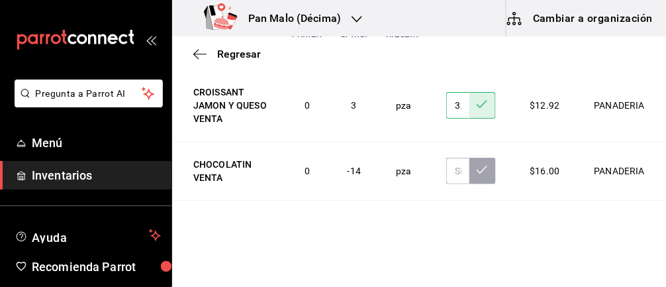
scroll to position [1534, 0]
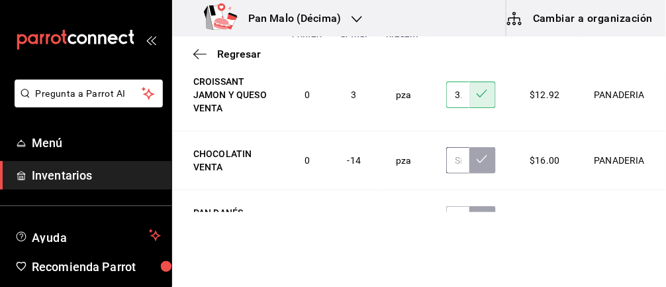
click at [459, 154] on input "text" at bounding box center [457, 160] width 23 height 26
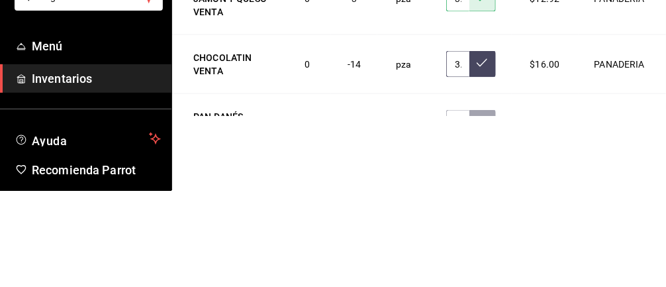
type input "3.00"
click at [492, 148] on button at bounding box center [482, 160] width 26 height 26
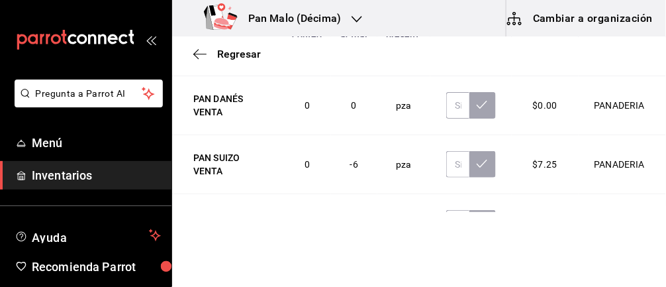
scroll to position [1653, 0]
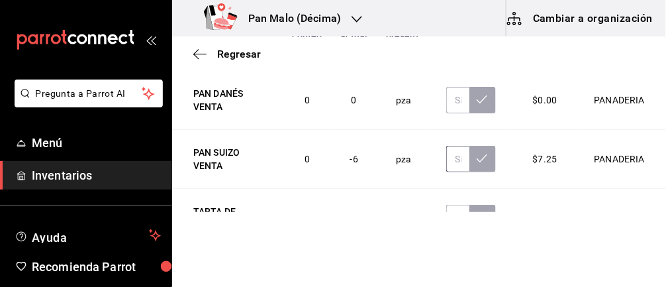
click at [456, 148] on input "text" at bounding box center [457, 159] width 23 height 26
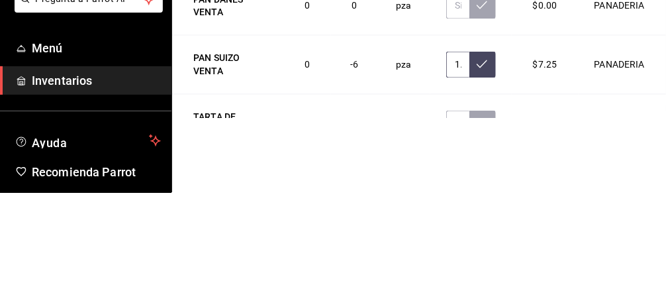
type input "1.00"
click at [479, 164] on button at bounding box center [482, 159] width 26 height 26
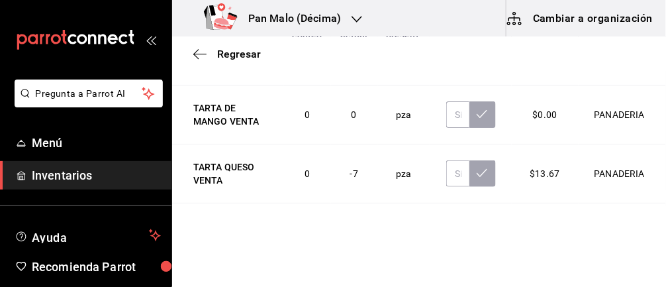
scroll to position [1764, 0]
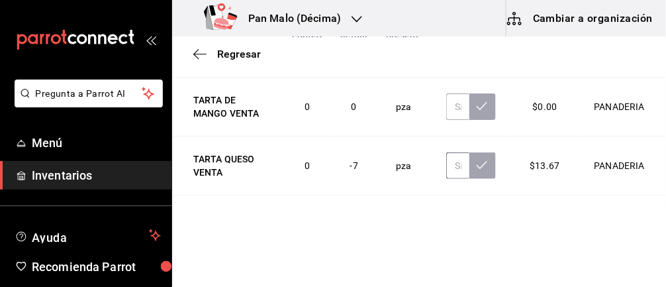
click at [458, 156] on input "text" at bounding box center [457, 165] width 23 height 26
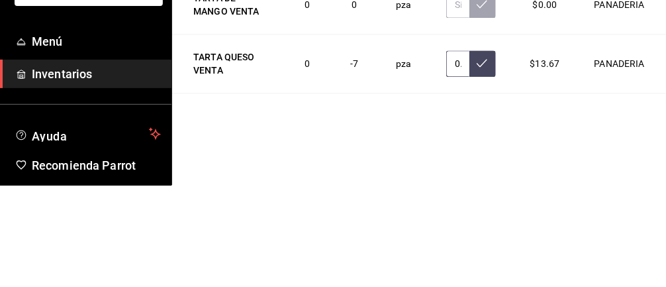
type input "0.00"
click at [483, 163] on icon at bounding box center [482, 165] width 11 height 11
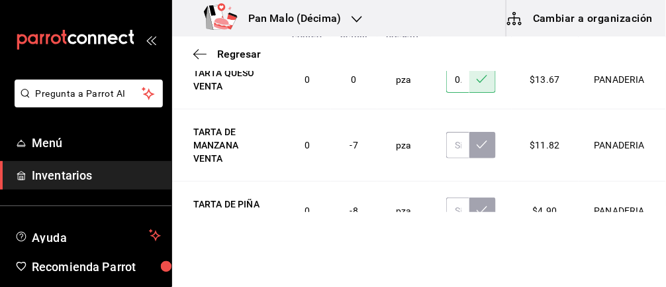
scroll to position [1854, 0]
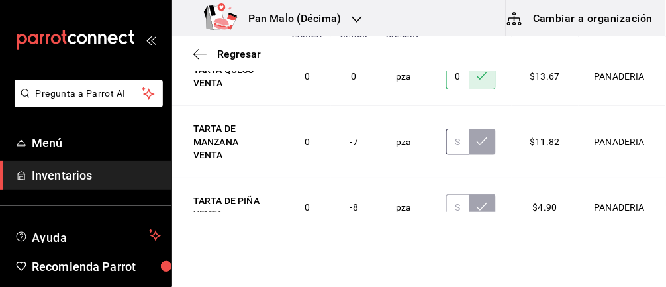
click at [459, 135] on input "text" at bounding box center [457, 141] width 23 height 26
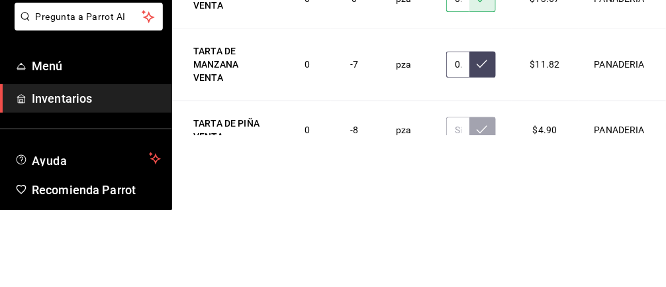
type input "0.00"
click at [492, 130] on button at bounding box center [482, 141] width 26 height 26
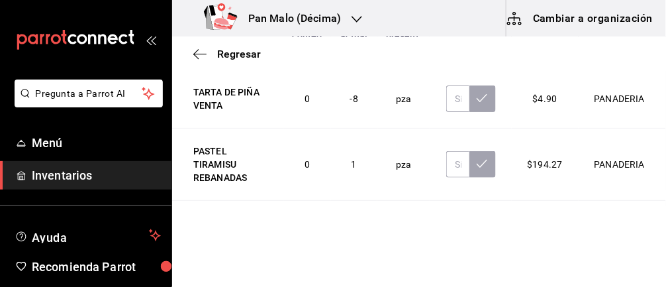
scroll to position [1966, 0]
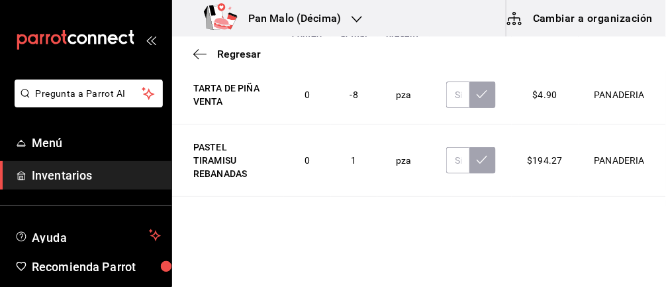
click at [471, 84] on button at bounding box center [482, 94] width 26 height 26
click at [458, 85] on input "text" at bounding box center [457, 94] width 23 height 26
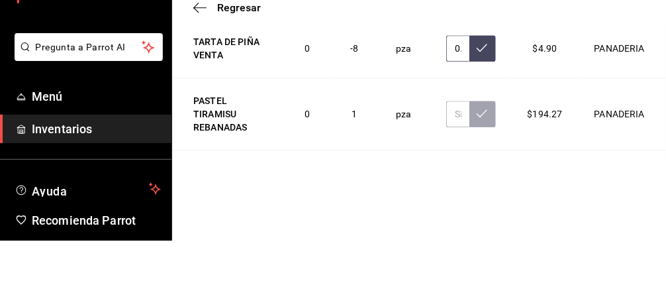
type input "0.00"
click at [487, 89] on icon at bounding box center [482, 94] width 11 height 11
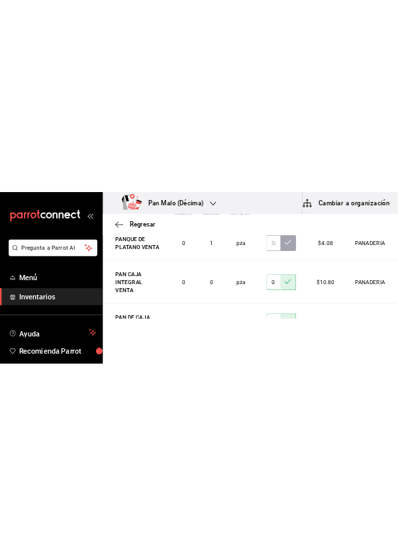
scroll to position [2436, 0]
